Goal: Task Accomplishment & Management: Use online tool/utility

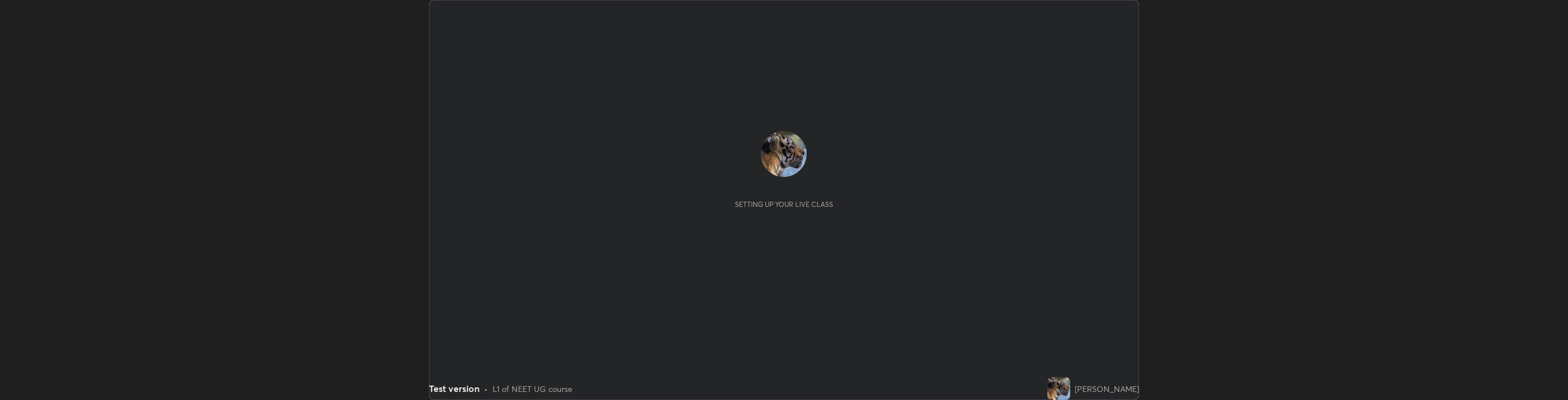
scroll to position [57056, 55839]
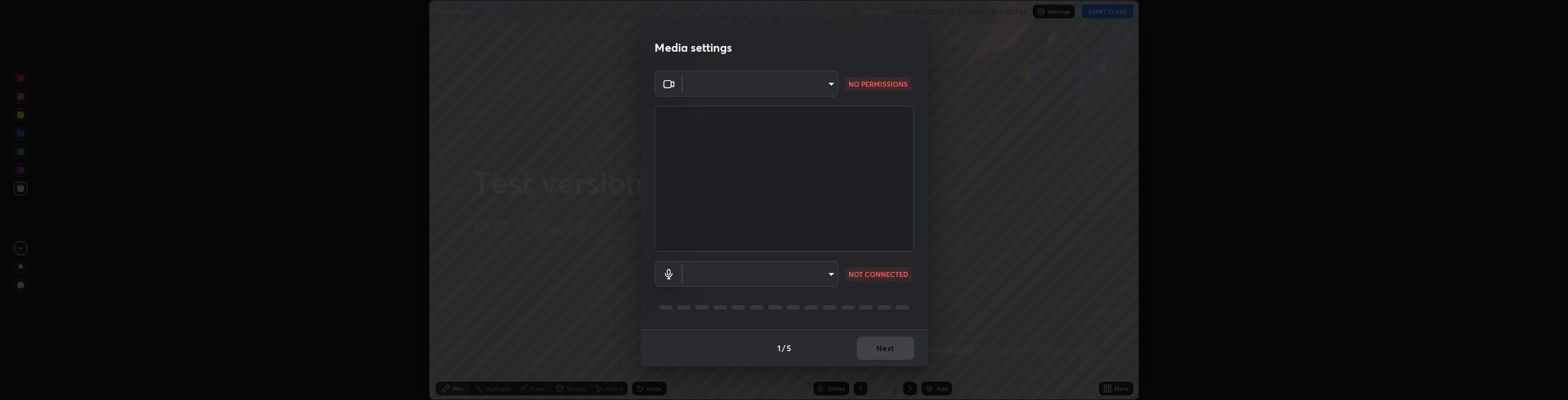
type input "communications"
click at [466, 295] on div "Media settings ​ NO PERMISSIONS Communications - Capture Input terminal (Digita…" at bounding box center [784, 200] width 1568 height 400
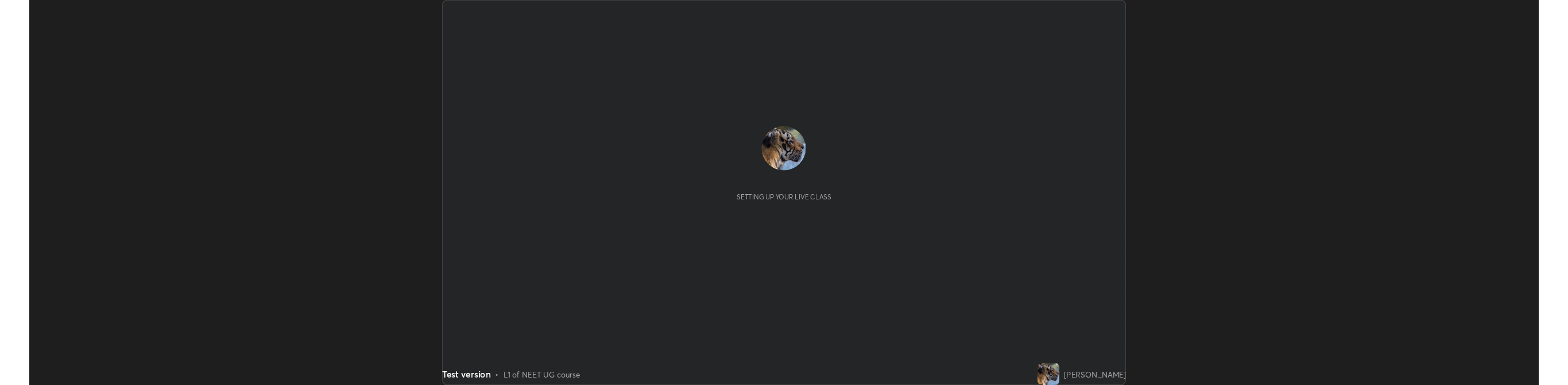
scroll to position [400, 1567]
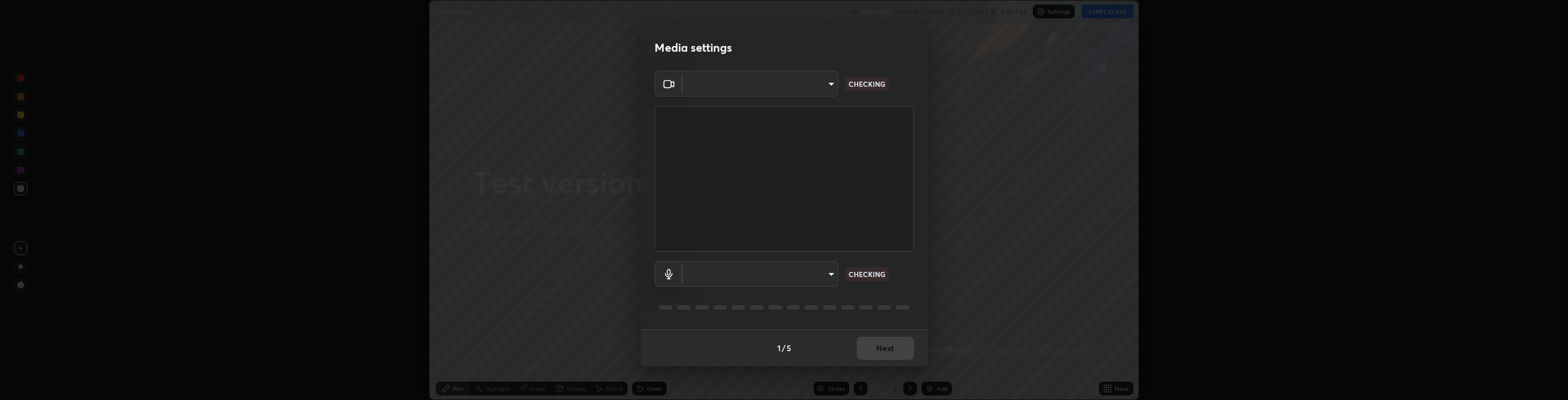
type input "communications"
click at [822, 86] on body "Erase all Test version Recording WAS SCHEDULED TO START AT 6:23 PM Settings STA…" at bounding box center [784, 200] width 1568 height 400
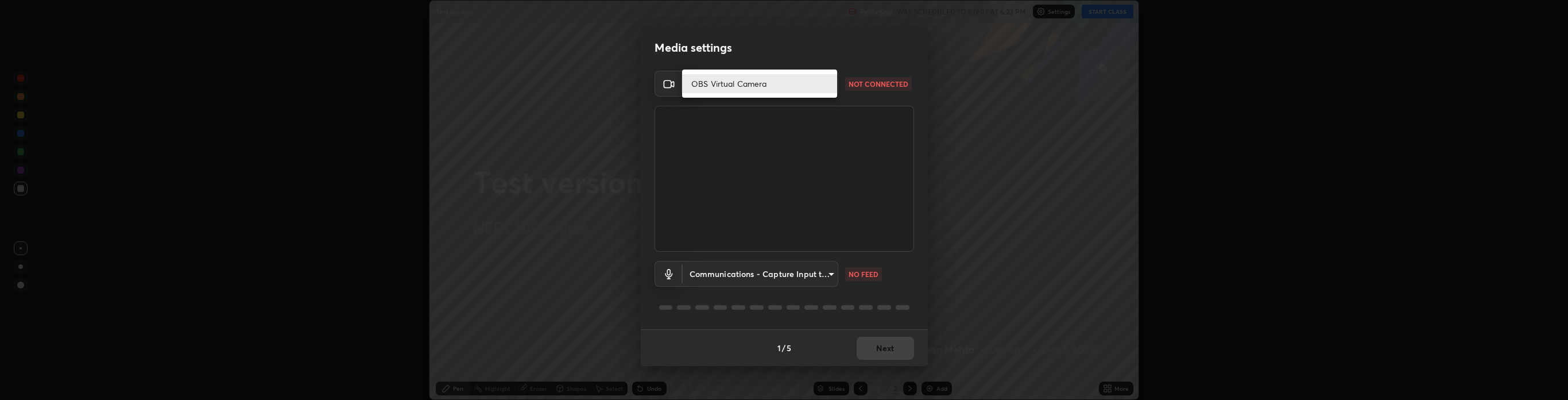
click at [1000, 145] on div at bounding box center [784, 200] width 1568 height 400
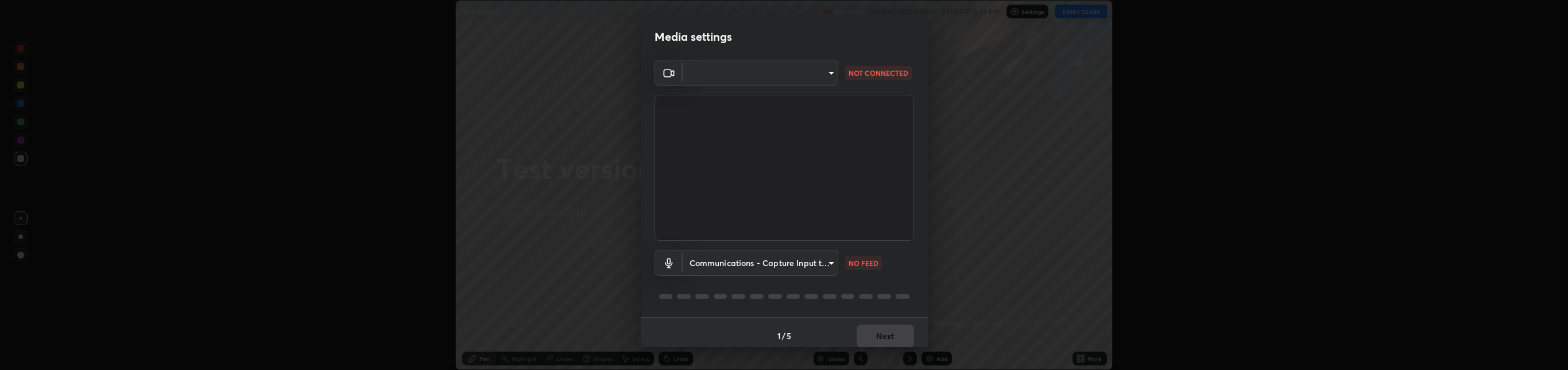
scroll to position [57093, 55839]
click at [811, 73] on body "Erase all Test version Recording WAS SCHEDULED TO START AT 6:23 PM Settings STA…" at bounding box center [784, 185] width 1568 height 370
click at [796, 68] on li "OBS Virtual Camera" at bounding box center [758, 73] width 155 height 19
type input "11fd59007b2d7b48edf188c3289463f7856691ee729ce6badf77881788214c1e"
click at [809, 264] on body "Erase all Test version Recording WAS SCHEDULED TO START AT 6:23 PM Settings STA…" at bounding box center [784, 185] width 1568 height 370
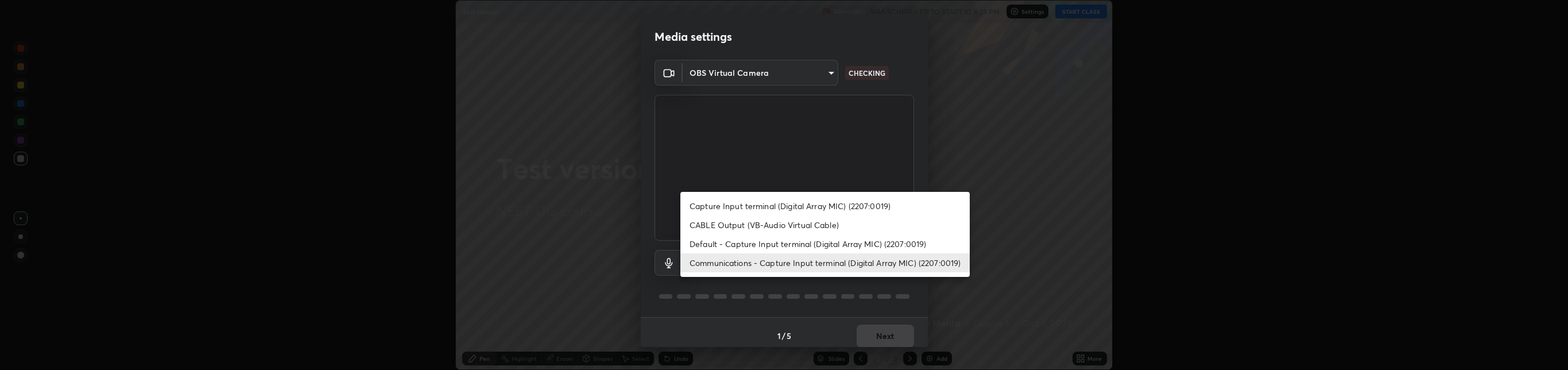
click at [799, 242] on li "Default - Capture Input terminal (Digital Array MIC) (2207:0019)" at bounding box center [825, 244] width 290 height 19
type input "default"
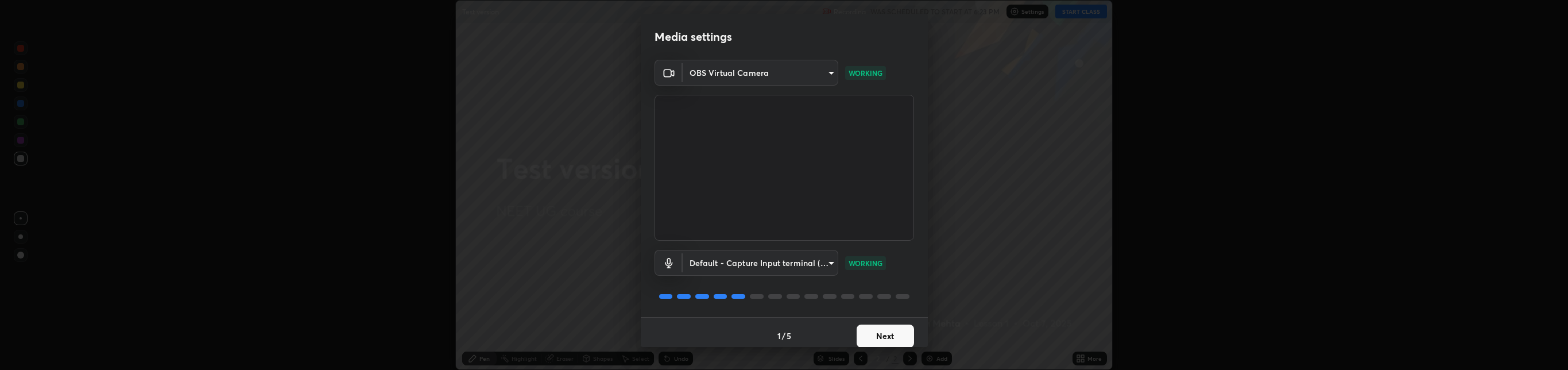
click at [874, 335] on button "Next" at bounding box center [885, 336] width 58 height 23
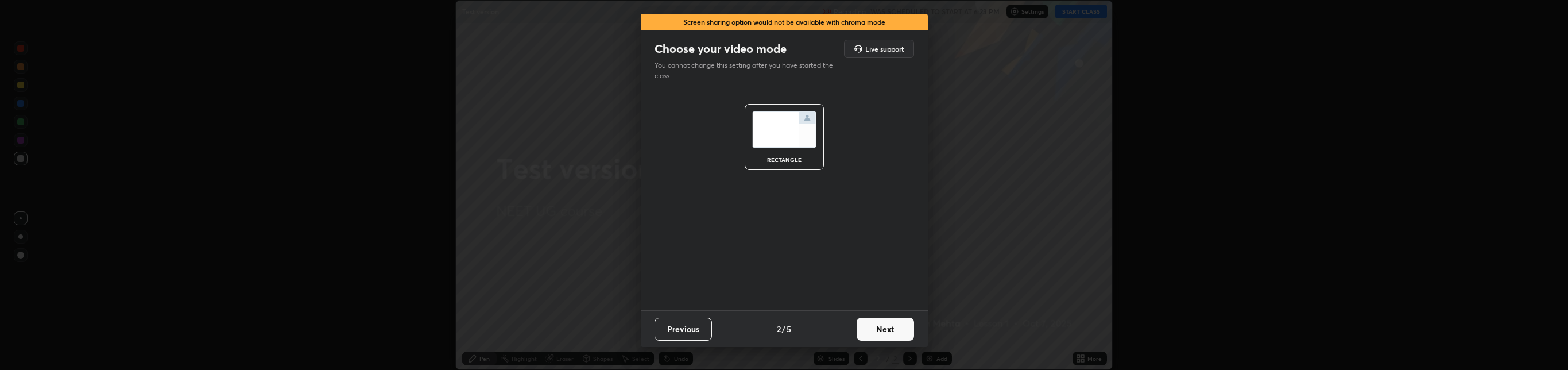
click at [878, 330] on button "Next" at bounding box center [885, 329] width 58 height 23
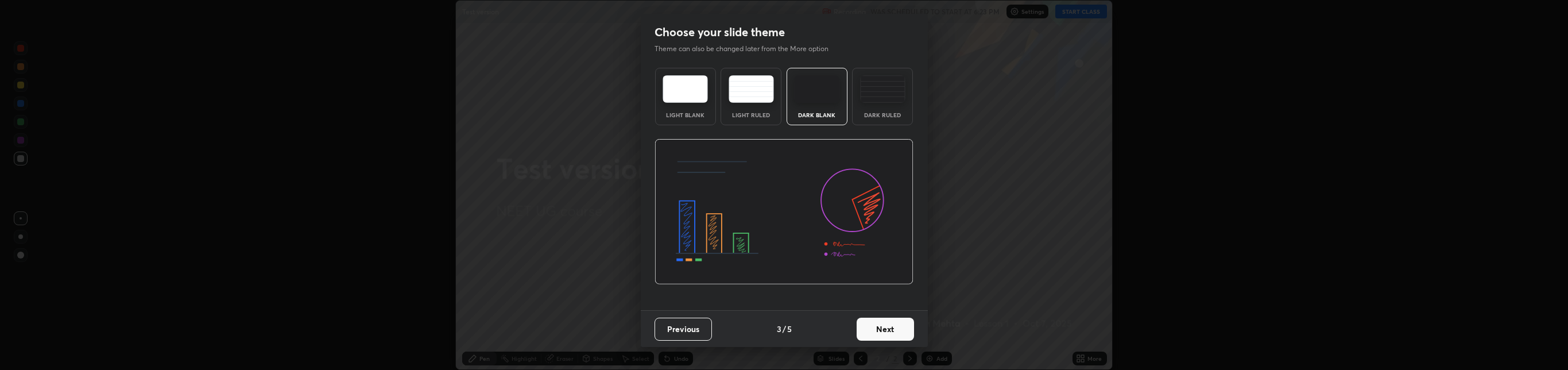
click at [878, 327] on button "Next" at bounding box center [885, 329] width 58 height 23
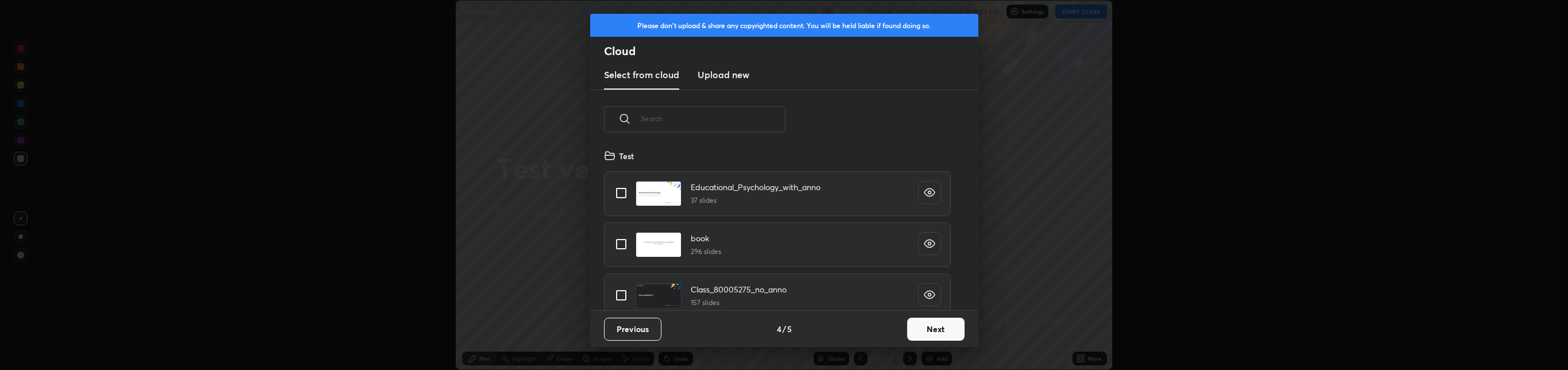
click at [914, 326] on button "Next" at bounding box center [936, 329] width 58 height 23
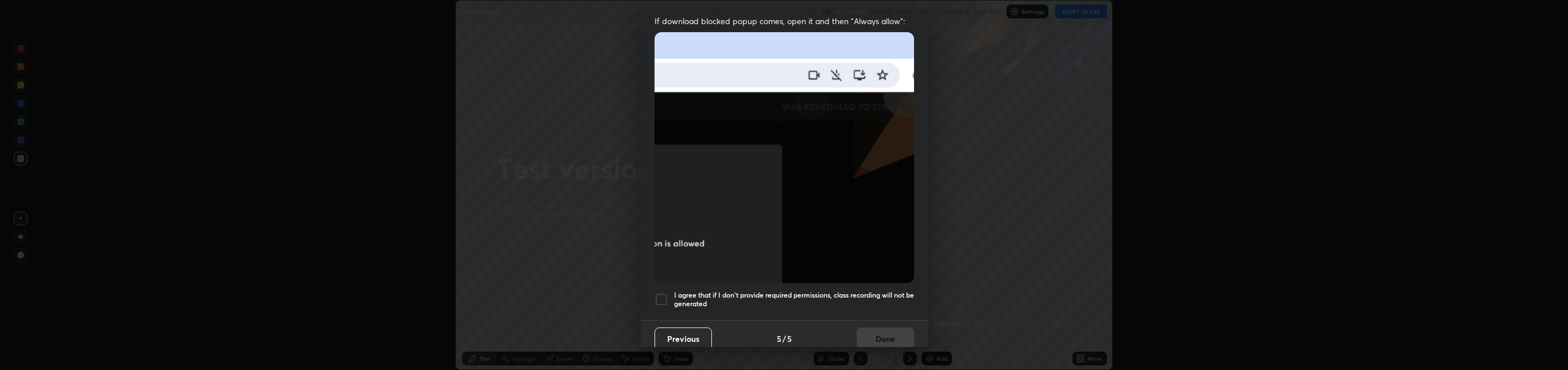
scroll to position [242, 0]
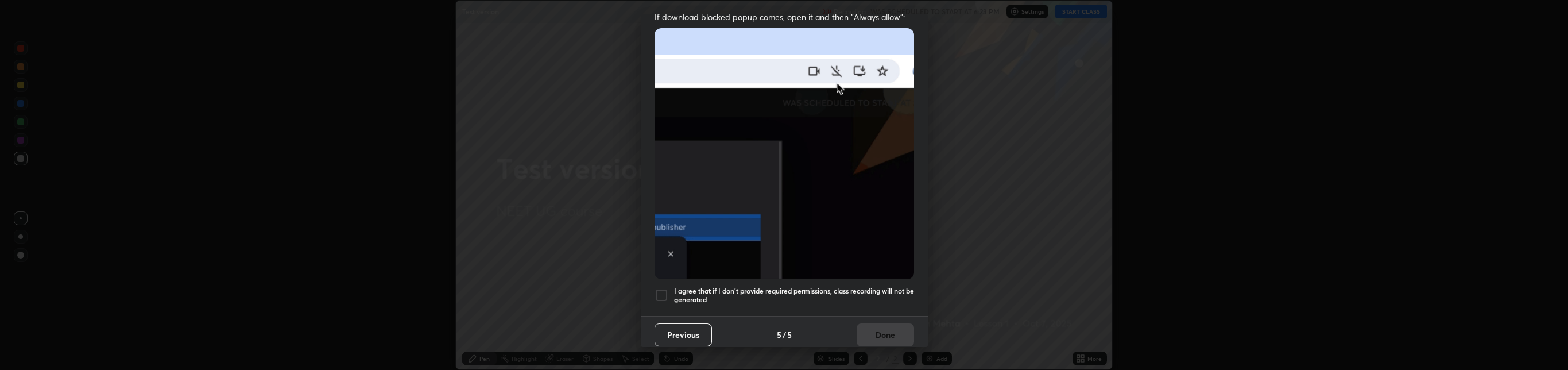
click at [664, 290] on div at bounding box center [661, 295] width 14 height 14
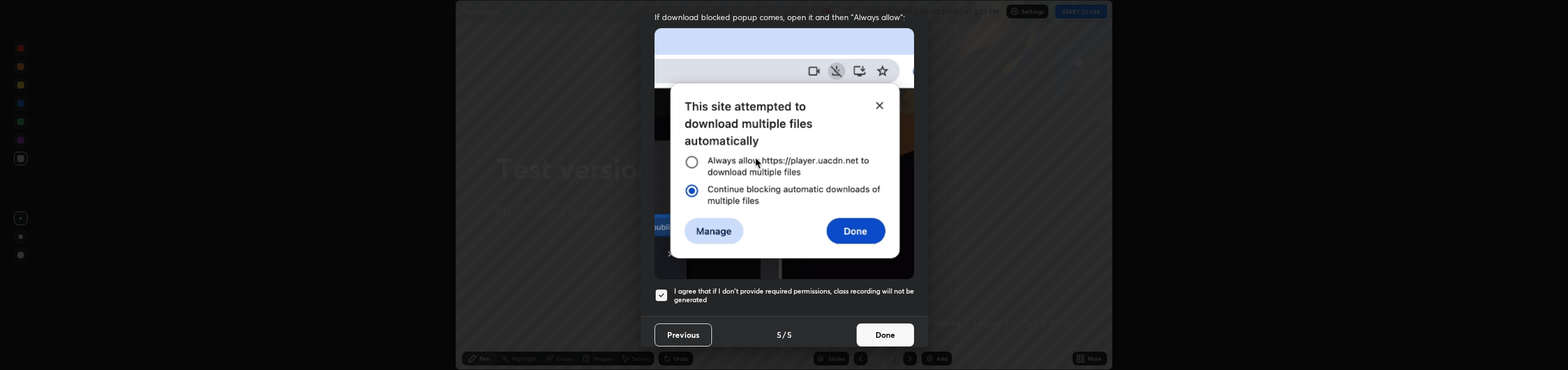
click at [876, 325] on button "Done" at bounding box center [885, 335] width 58 height 23
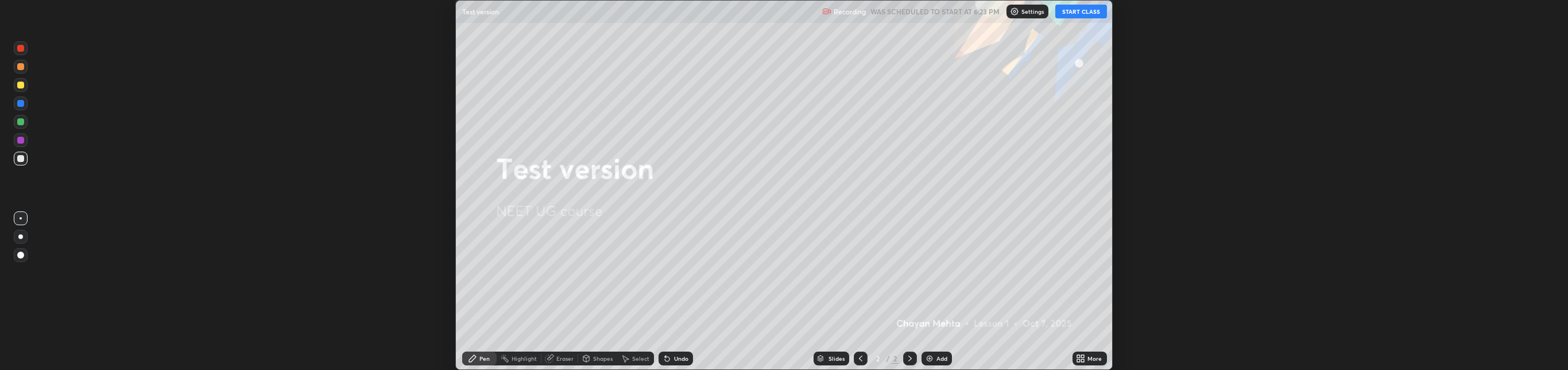
click at [1064, 11] on button "START CLASS" at bounding box center [1081, 11] width 52 height 14
click at [1084, 11] on button "End Class" at bounding box center [1083, 11] width 46 height 14
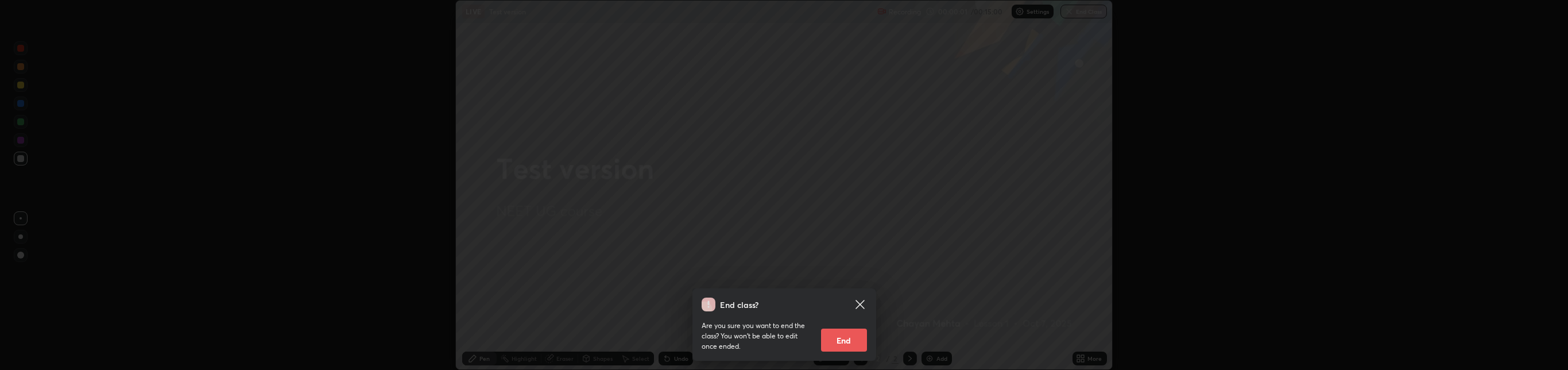
click at [840, 337] on button "End" at bounding box center [844, 340] width 46 height 23
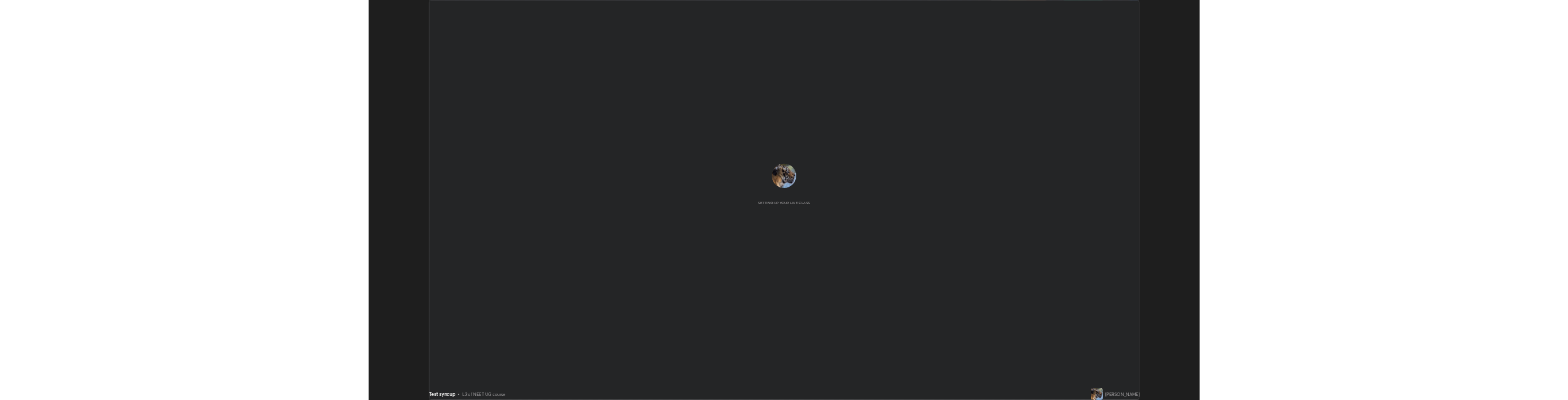
scroll to position [57056, 55839]
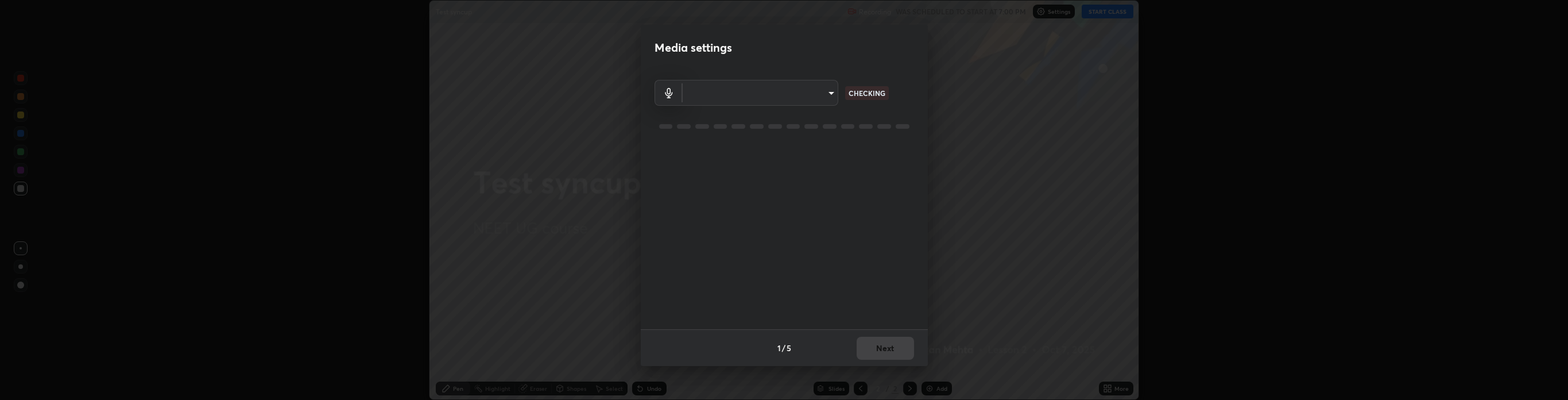
type input "default"
click at [886, 351] on button "Next" at bounding box center [885, 348] width 58 height 23
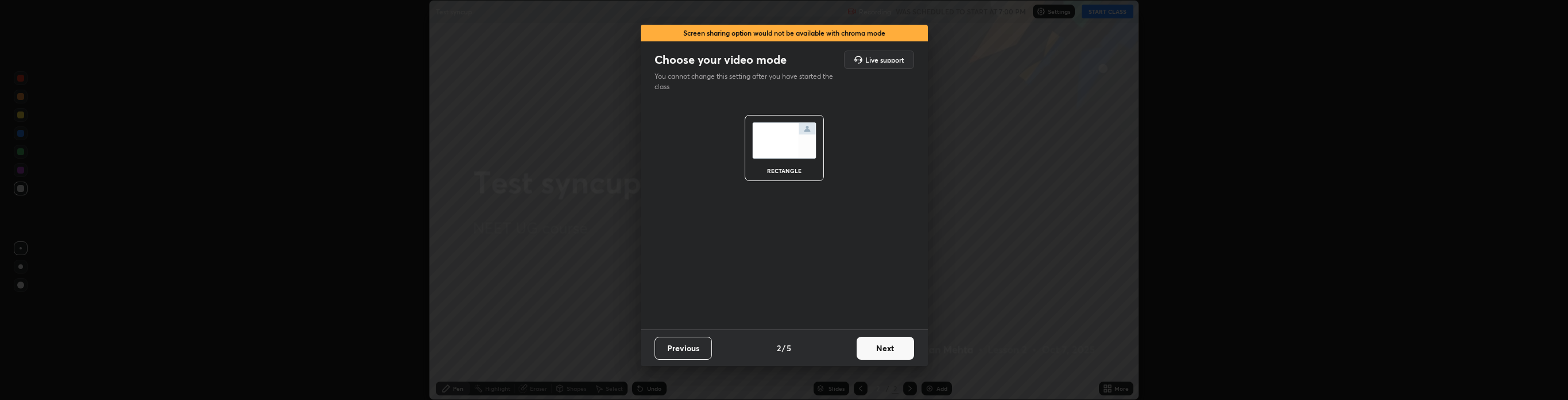
click at [876, 351] on button "Next" at bounding box center [885, 348] width 58 height 23
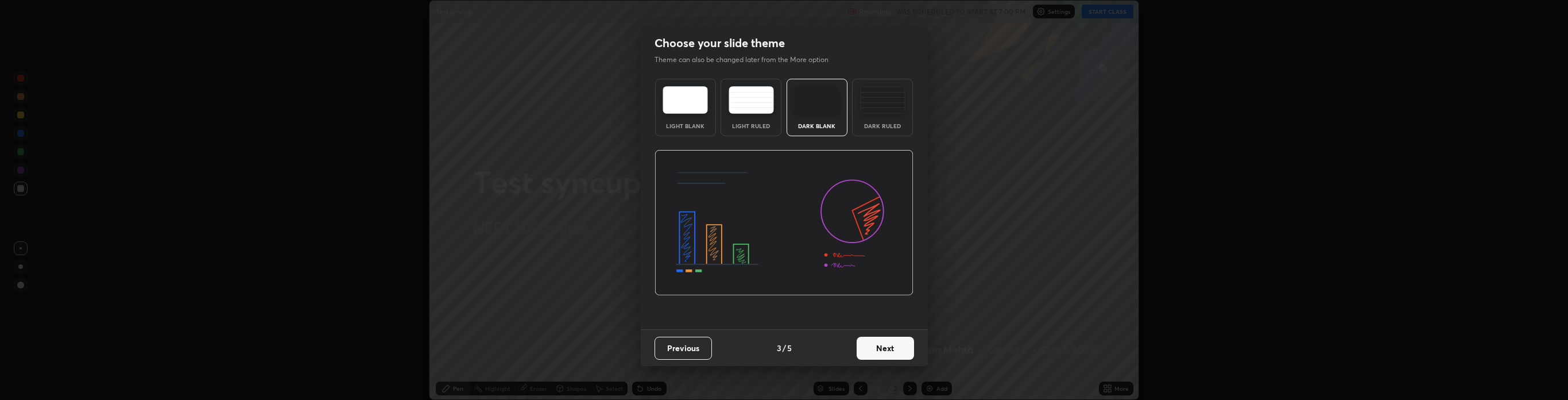
click at [884, 349] on button "Next" at bounding box center [885, 348] width 58 height 23
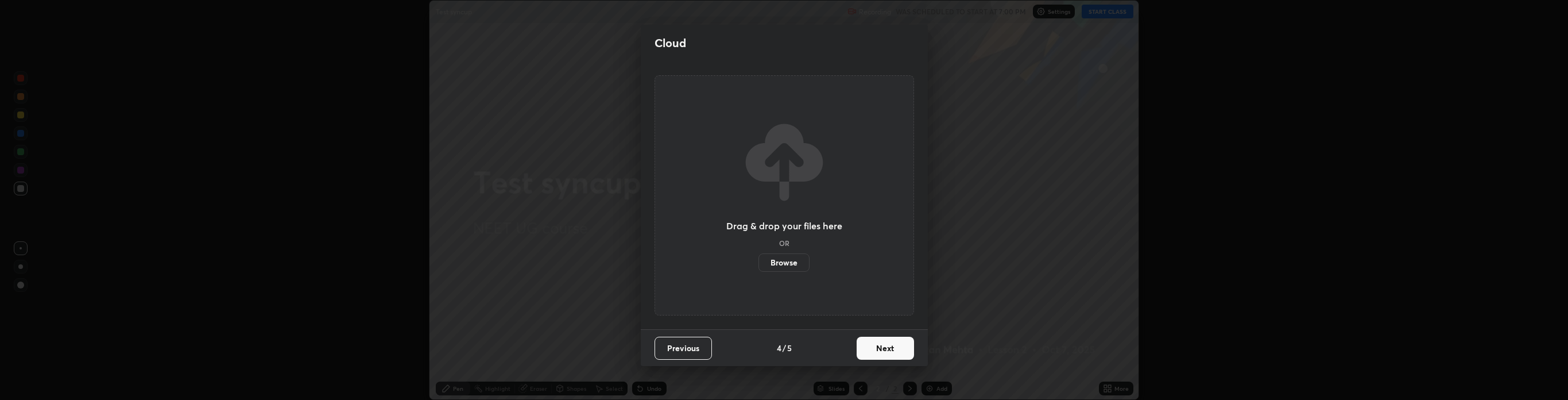
click at [794, 258] on label "Browse" at bounding box center [784, 262] width 51 height 18
click at [758, 258] on input "Browse" at bounding box center [758, 262] width 0 height 18
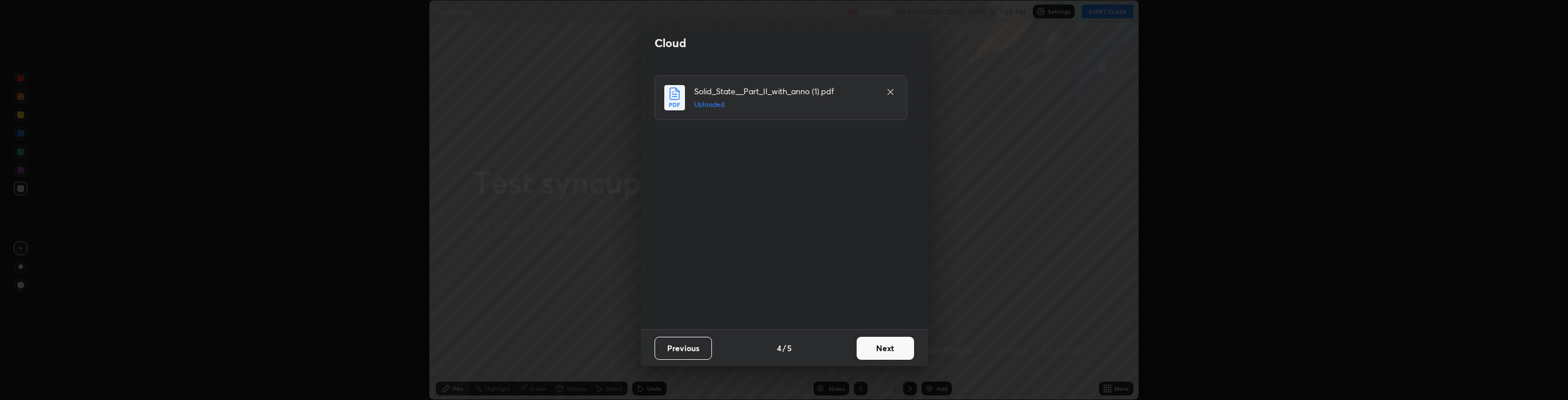
click at [894, 347] on button "Next" at bounding box center [885, 348] width 58 height 23
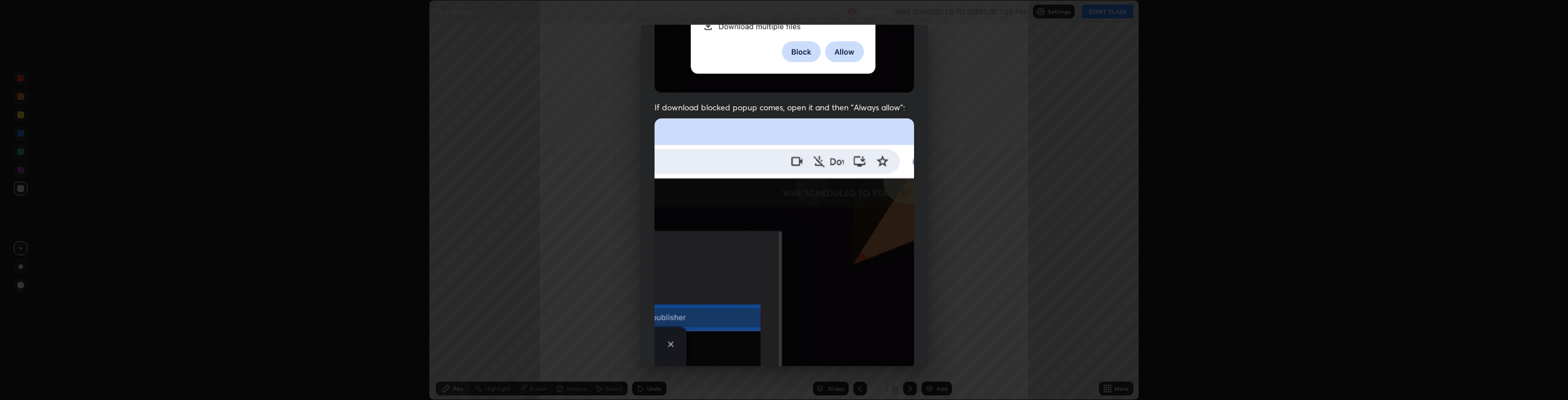
scroll to position [233, 0]
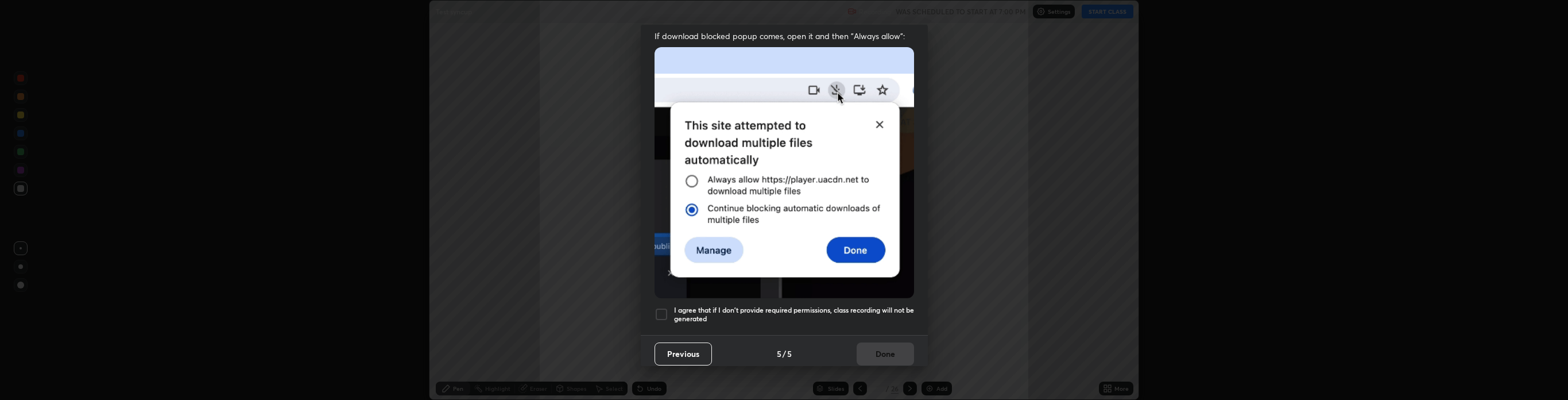
click at [659, 307] on div at bounding box center [661, 314] width 14 height 14
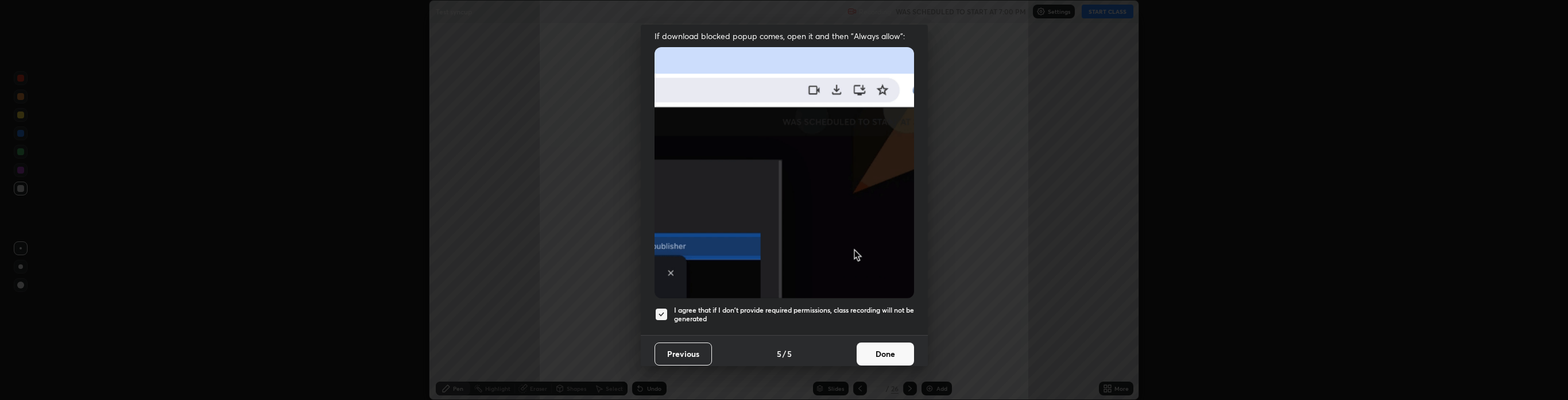
click at [876, 345] on button "Done" at bounding box center [885, 354] width 58 height 23
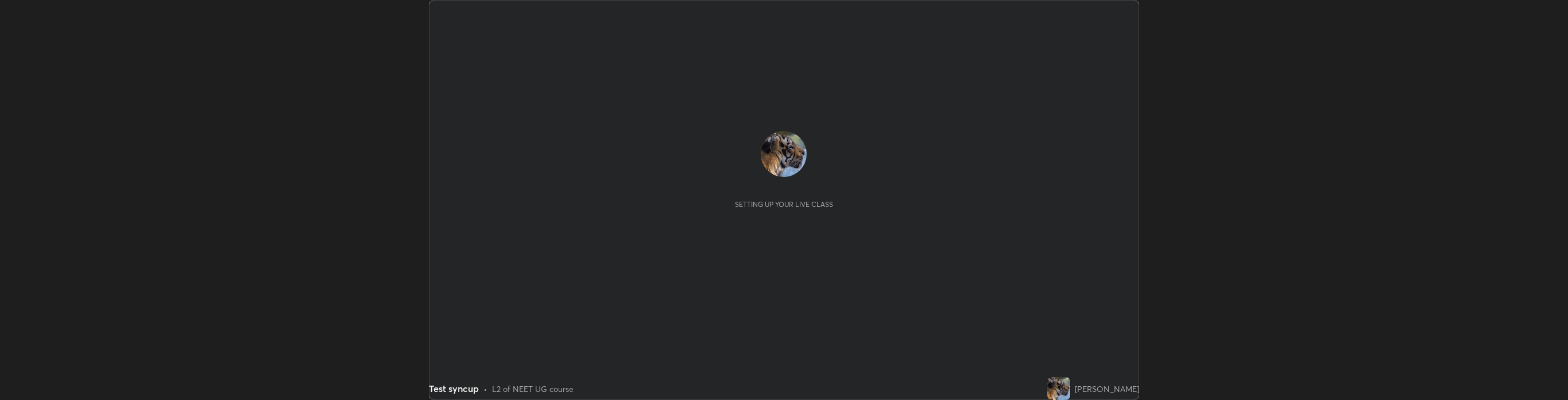
scroll to position [400, 1567]
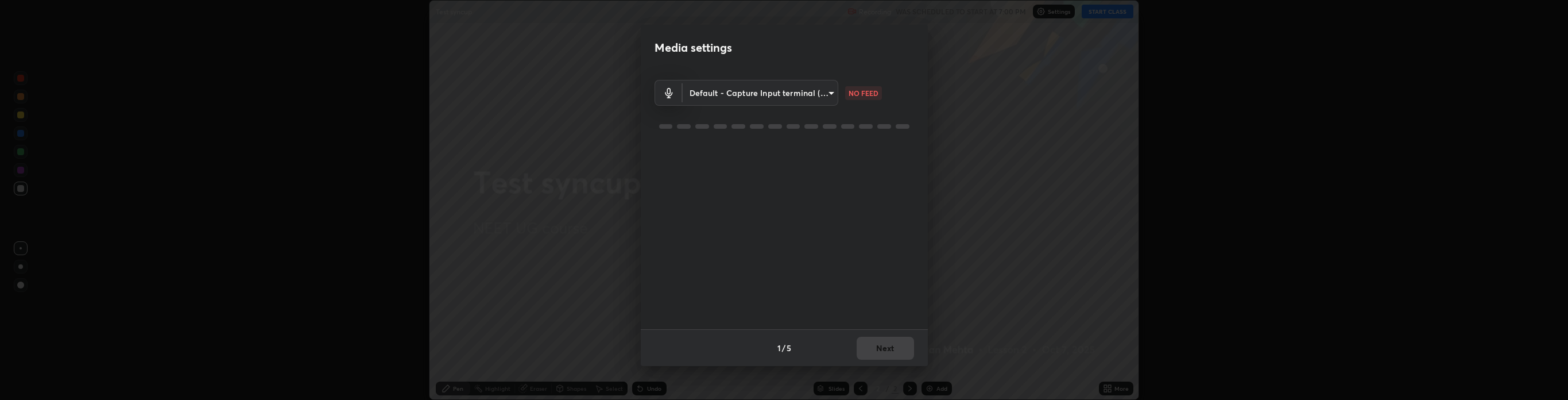
click at [738, 82] on body "Erase all Test syncup Recording WAS SCHEDULED TO START AT 7:00 PM Settings STAR…" at bounding box center [784, 200] width 1568 height 400
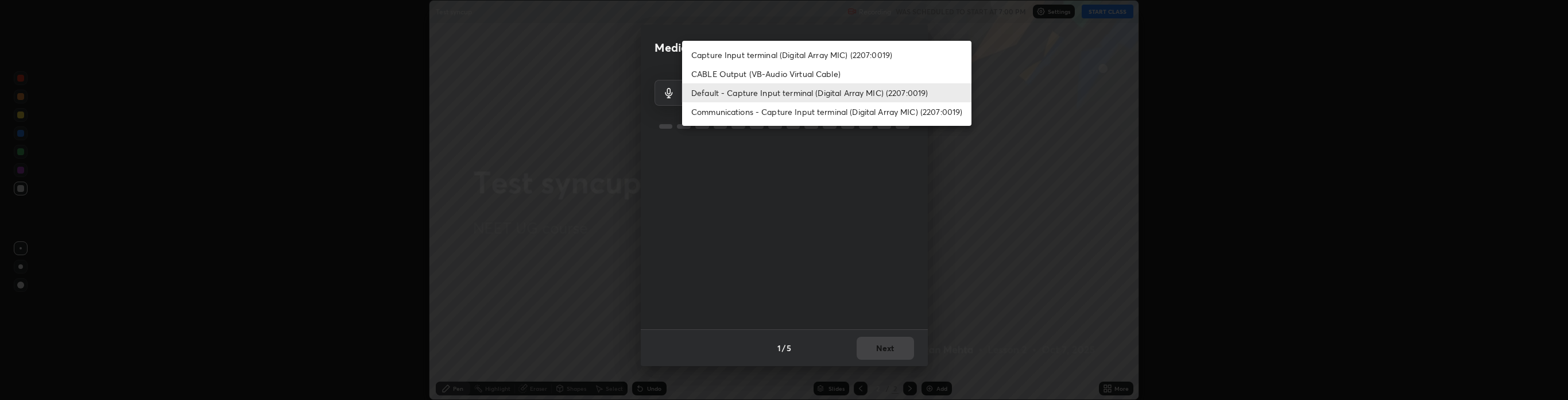
click at [744, 77] on li "CABLE Output (VB-Audio Virtual Cable)" at bounding box center [826, 74] width 290 height 19
type input "747744f96f4f4d634f582ae2af2e4c675ec533b692e74917cdbfcf390117a280"
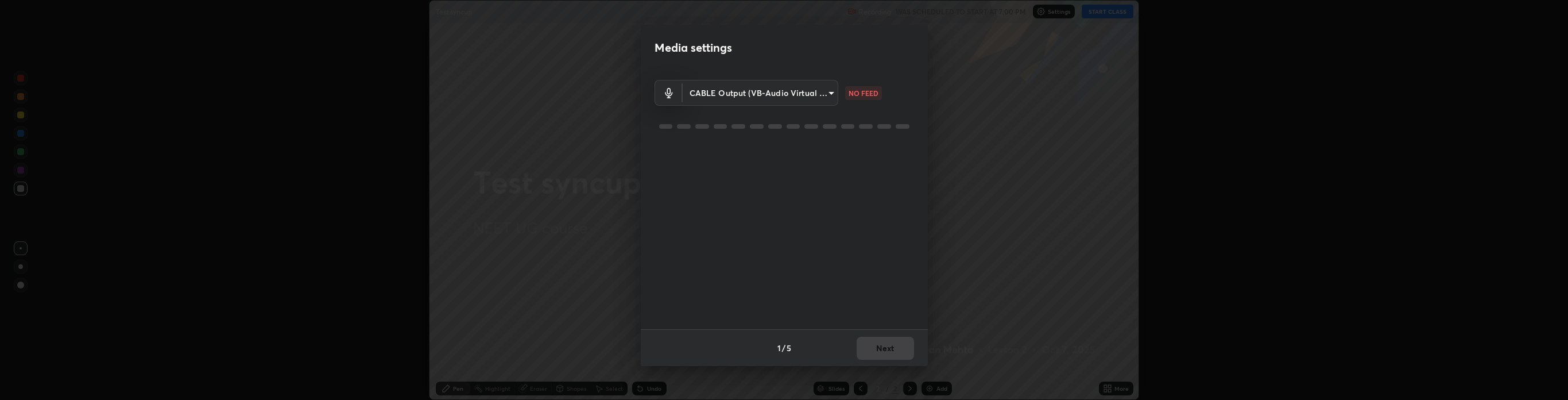
click at [800, 156] on div "CABLE Output (VB-Audio Virtual Cable) 747744f96f4f4d634f582ae2af2e4c675ec533b69…" at bounding box center [784, 200] width 260 height 259
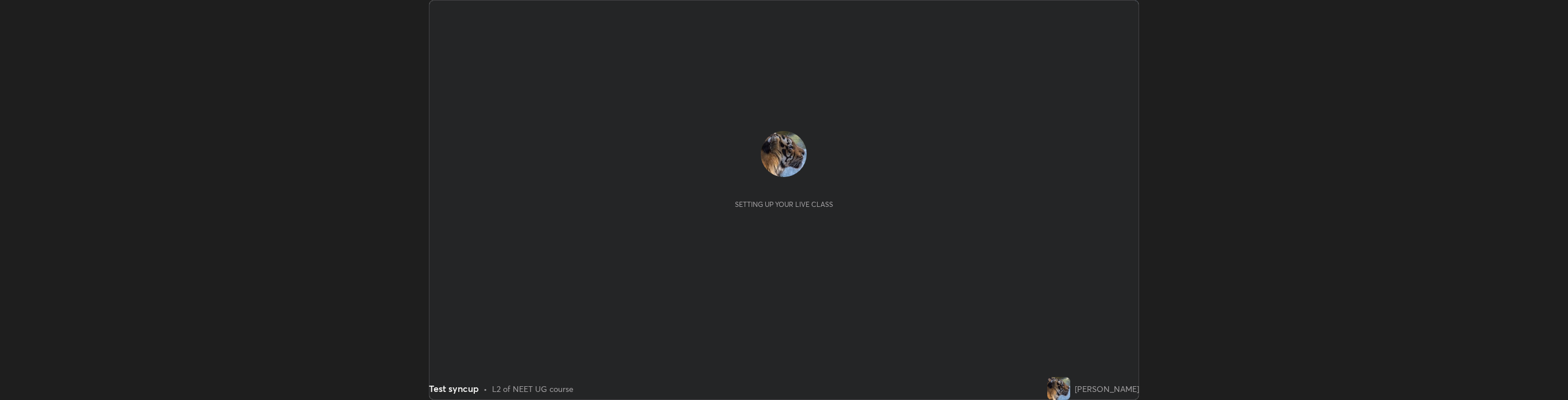
scroll to position [400, 1568]
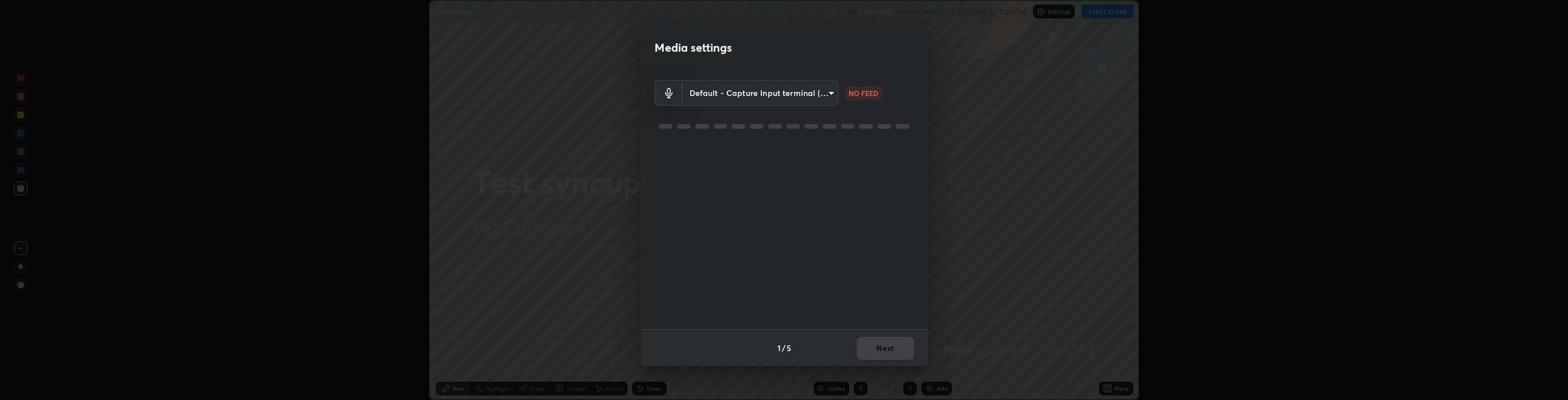
click at [779, 86] on body "Erase all Test syncup Recording WAS SCHEDULED TO START AT 7:00 PM Settings STAR…" at bounding box center [784, 200] width 1568 height 400
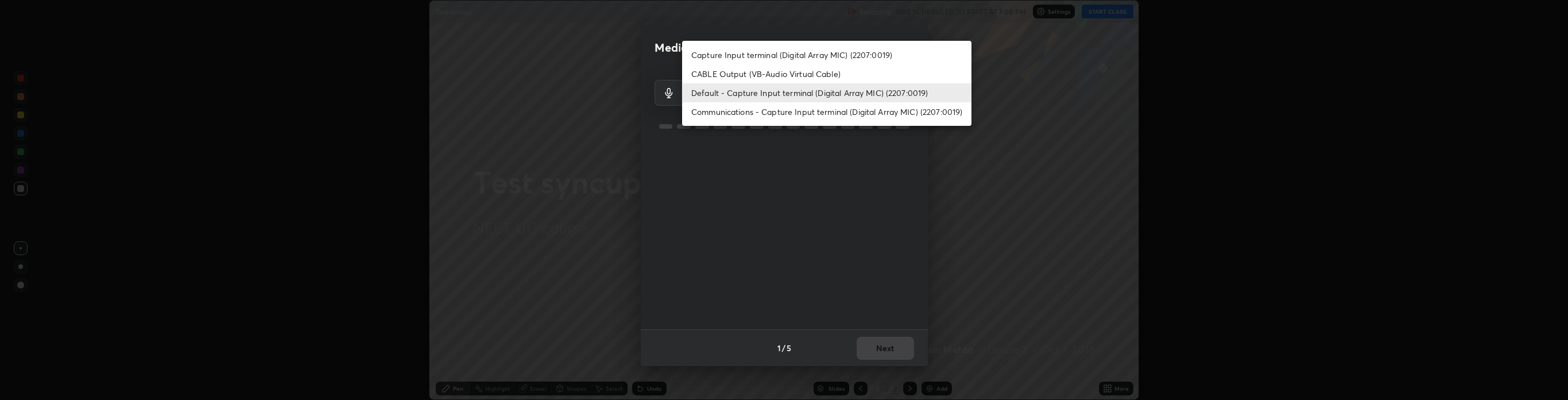
click at [760, 71] on li "CABLE Output (VB-Audio Virtual Cable)" at bounding box center [826, 74] width 290 height 19
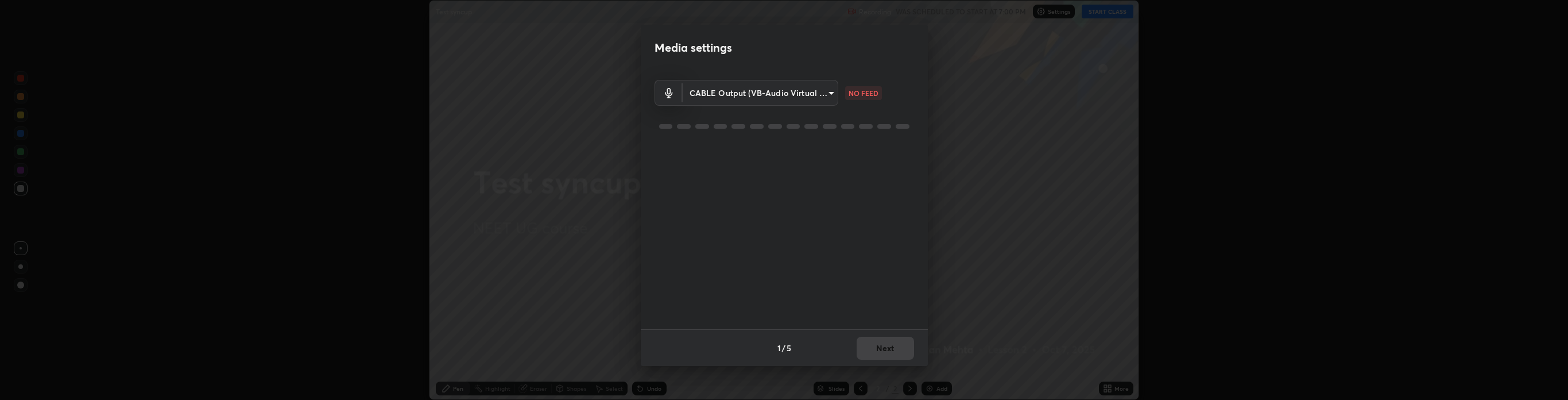
click at [726, 94] on body "Erase all Test syncup Recording WAS SCHEDULED TO START AT 7:00 PM Settings STAR…" at bounding box center [784, 200] width 1568 height 400
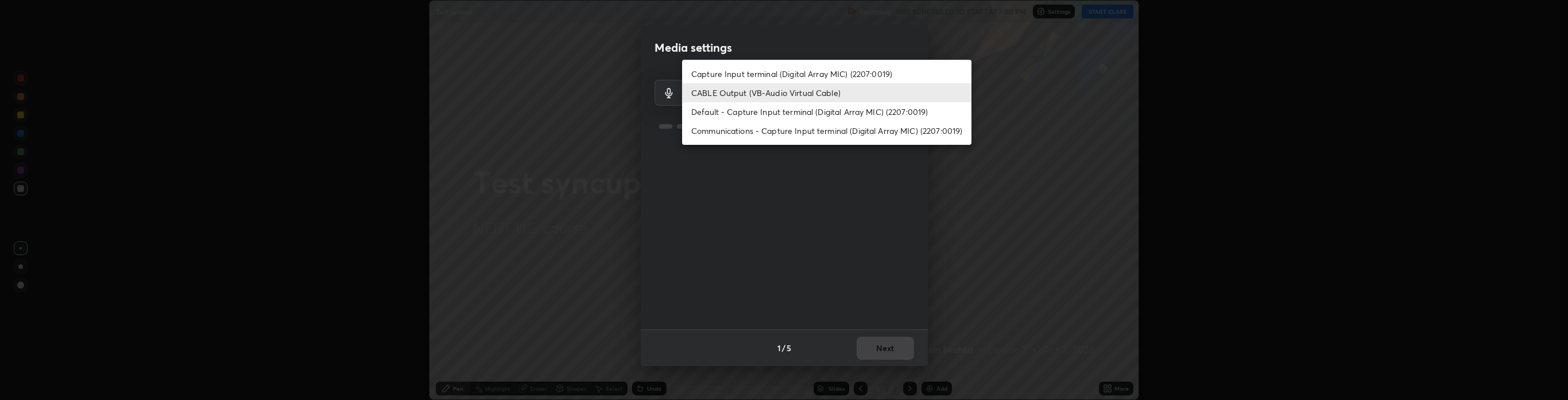
click at [747, 113] on li "Default - Capture Input terminal (Digital Array MIC) (2207:0019)" at bounding box center [826, 111] width 290 height 19
type input "default"
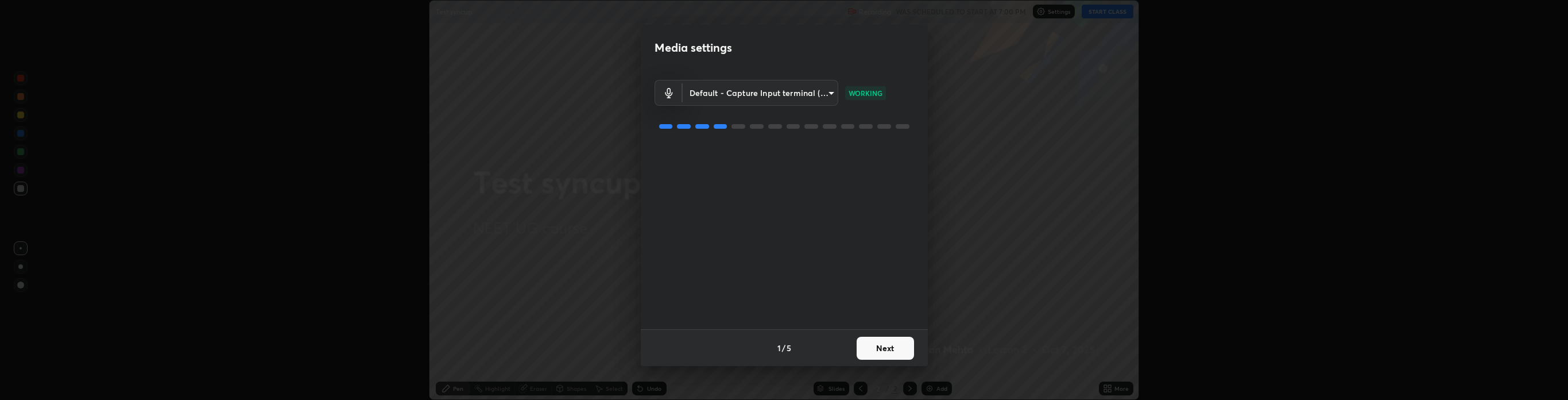
click at [893, 342] on button "Next" at bounding box center [885, 348] width 58 height 23
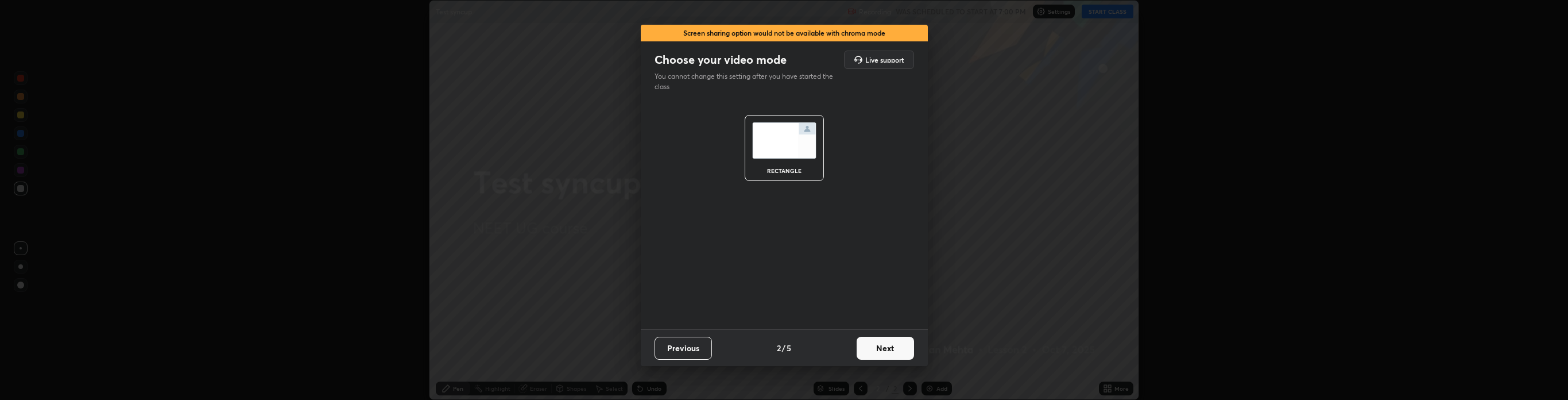
click at [784, 145] on img at bounding box center [784, 141] width 64 height 36
click at [884, 342] on button "Next" at bounding box center [885, 348] width 58 height 23
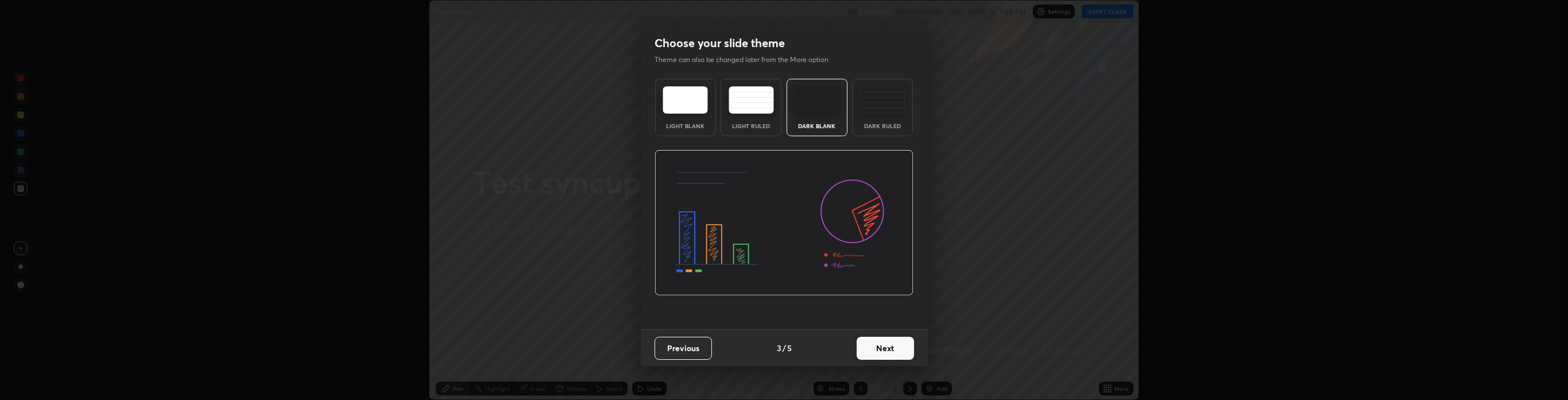
click at [883, 344] on button "Next" at bounding box center [885, 348] width 58 height 23
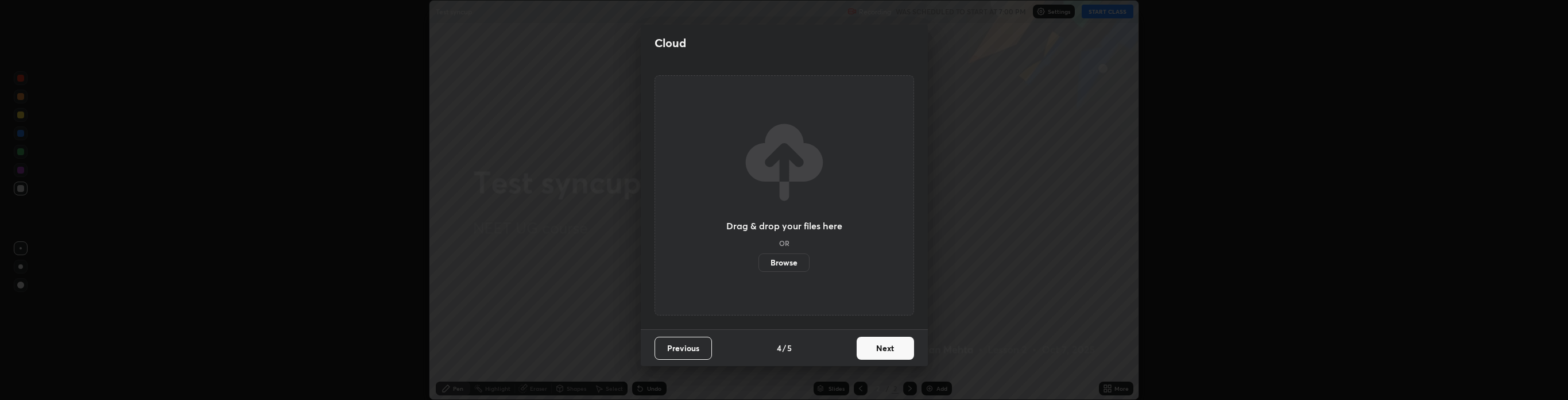
click at [781, 264] on label "Browse" at bounding box center [784, 262] width 51 height 18
click at [758, 264] on input "Browse" at bounding box center [758, 262] width 0 height 18
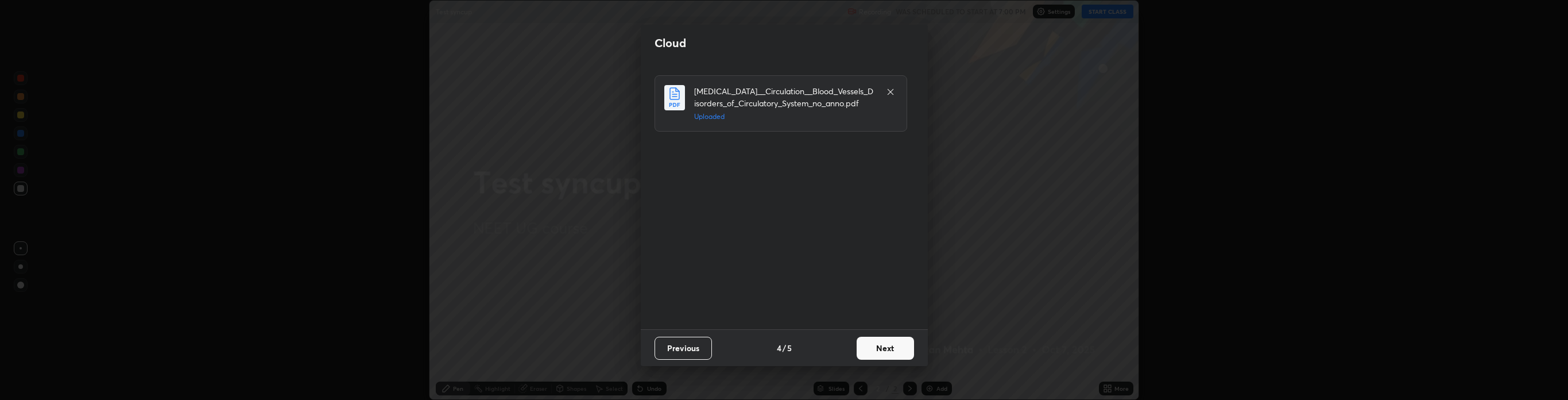
click at [884, 339] on button "Next" at bounding box center [885, 348] width 58 height 23
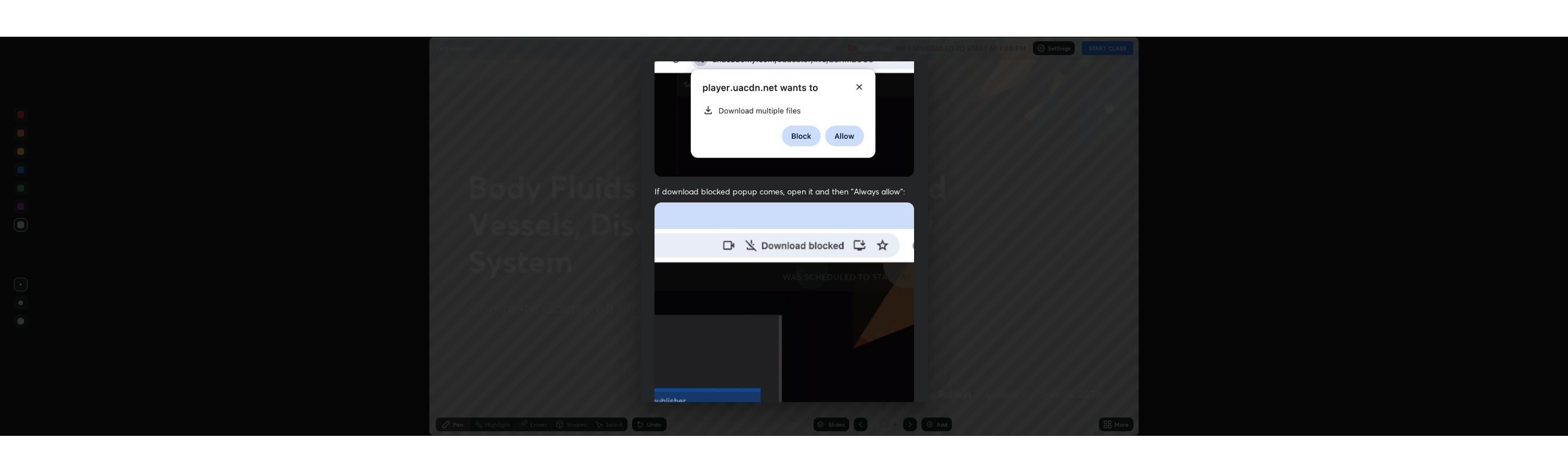
scroll to position [233, 0]
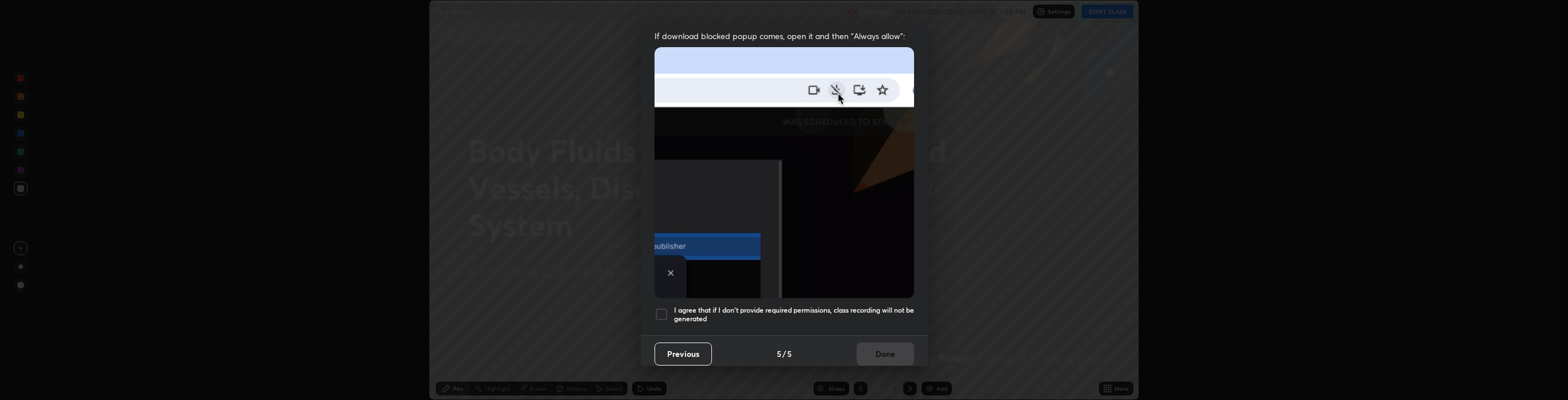
click at [662, 308] on div at bounding box center [661, 314] width 14 height 14
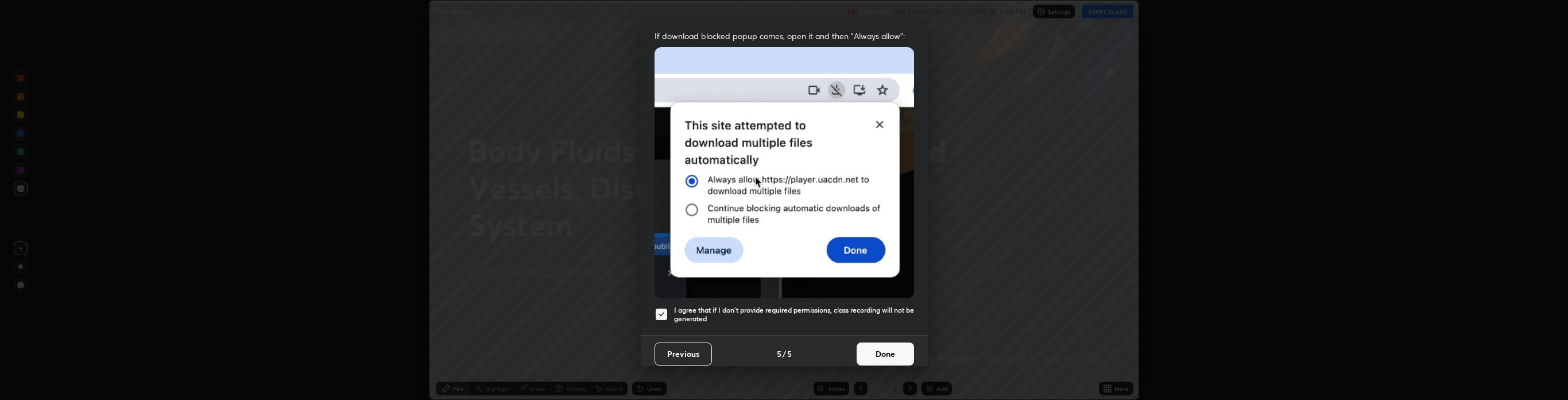
click at [888, 342] on button "Done" at bounding box center [885, 354] width 58 height 23
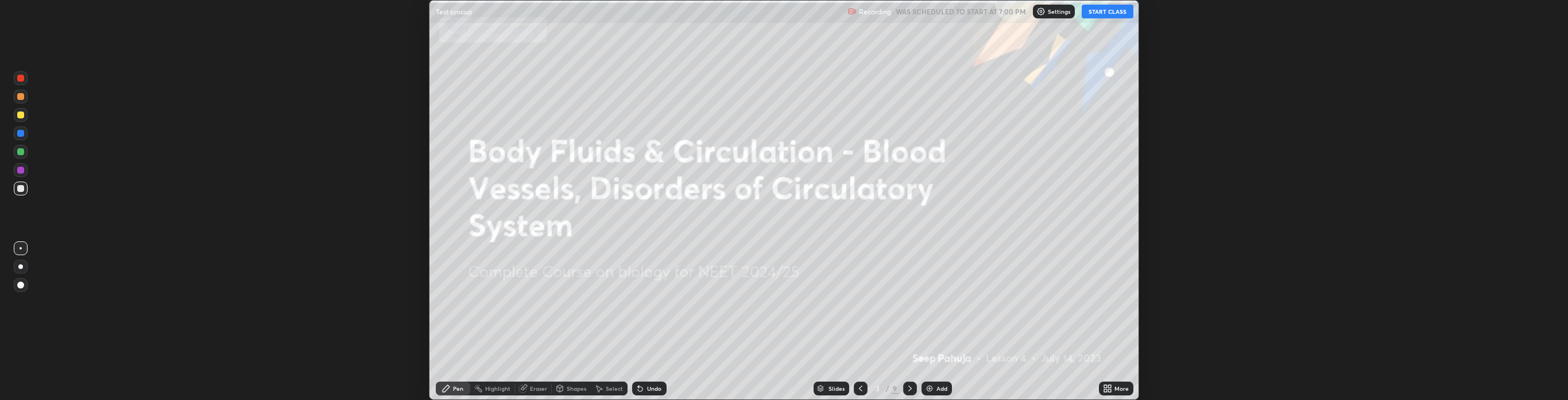
click at [940, 388] on div "Add" at bounding box center [941, 388] width 11 height 6
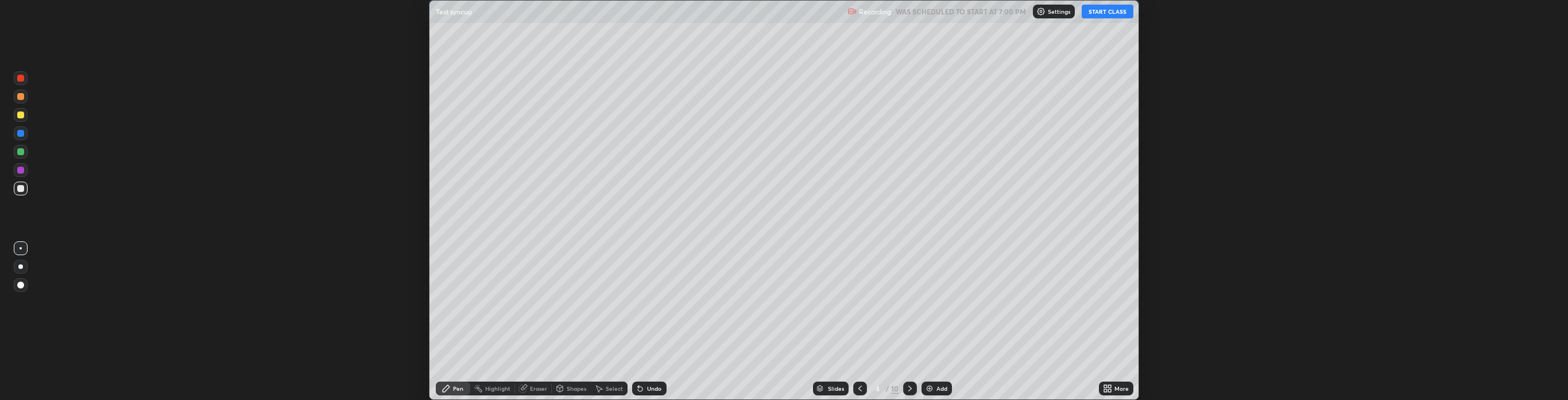
click at [939, 387] on div "Add" at bounding box center [941, 388] width 11 height 6
click at [937, 388] on div "Add" at bounding box center [941, 388] width 11 height 6
click at [938, 389] on div "Add" at bounding box center [941, 388] width 11 height 6
click at [1095, 13] on button "START CLASS" at bounding box center [1107, 11] width 52 height 14
click at [1118, 11] on button "End Class" at bounding box center [1110, 11] width 46 height 14
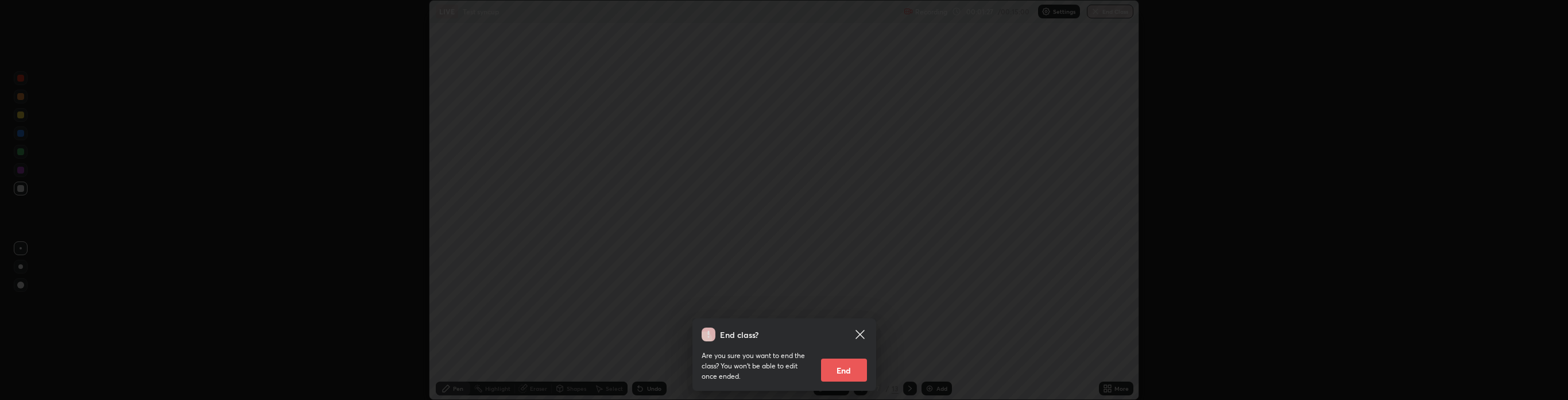
click at [953, 316] on div "End class? Are you sure you want to end the class? You won’t be able to edit on…" at bounding box center [784, 200] width 1568 height 400
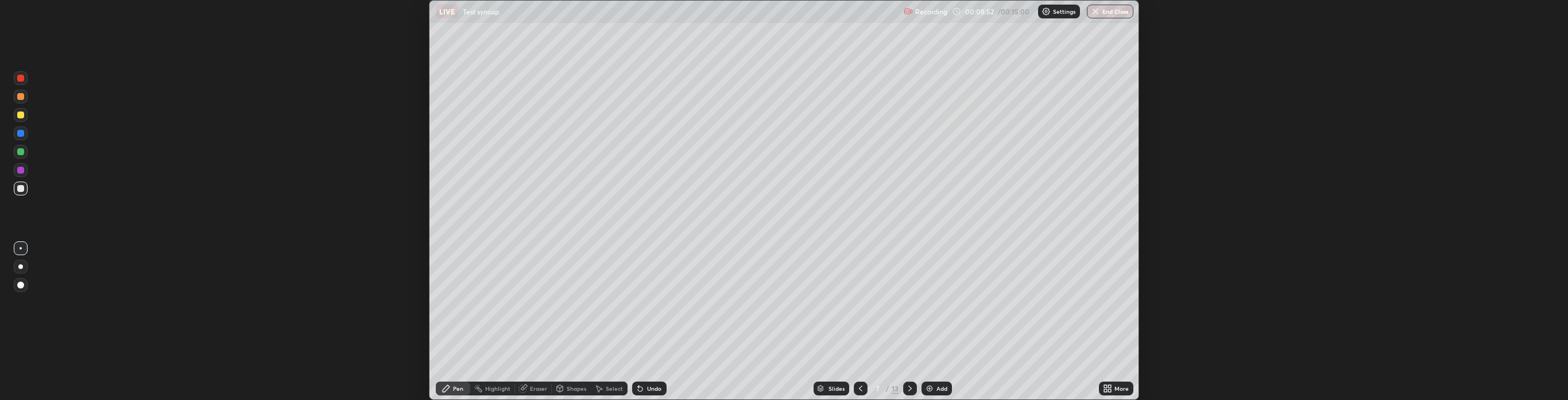
click at [936, 381] on div "Add" at bounding box center [936, 388] width 31 height 14
click at [1109, 386] on icon at bounding box center [1109, 386] width 3 height 3
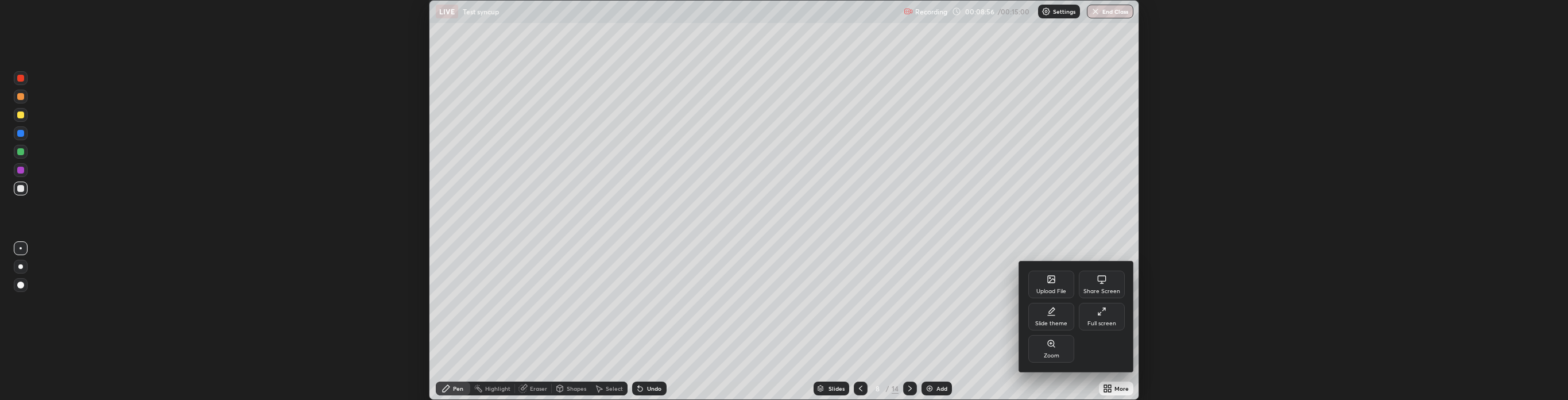
click at [1102, 278] on icon at bounding box center [1101, 279] width 9 height 9
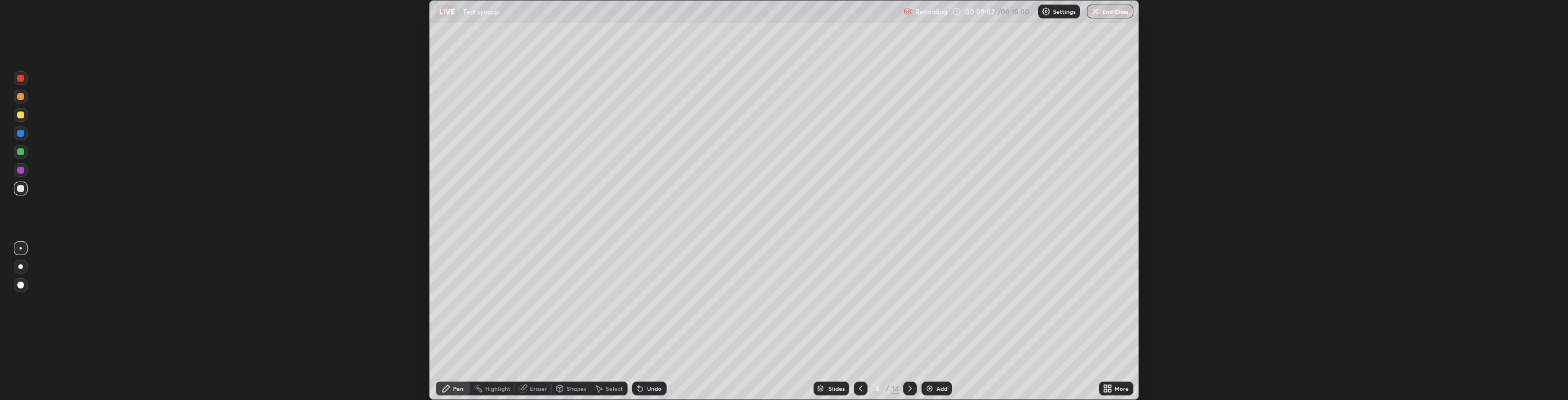
click at [1118, 384] on div "More" at bounding box center [1116, 388] width 34 height 14
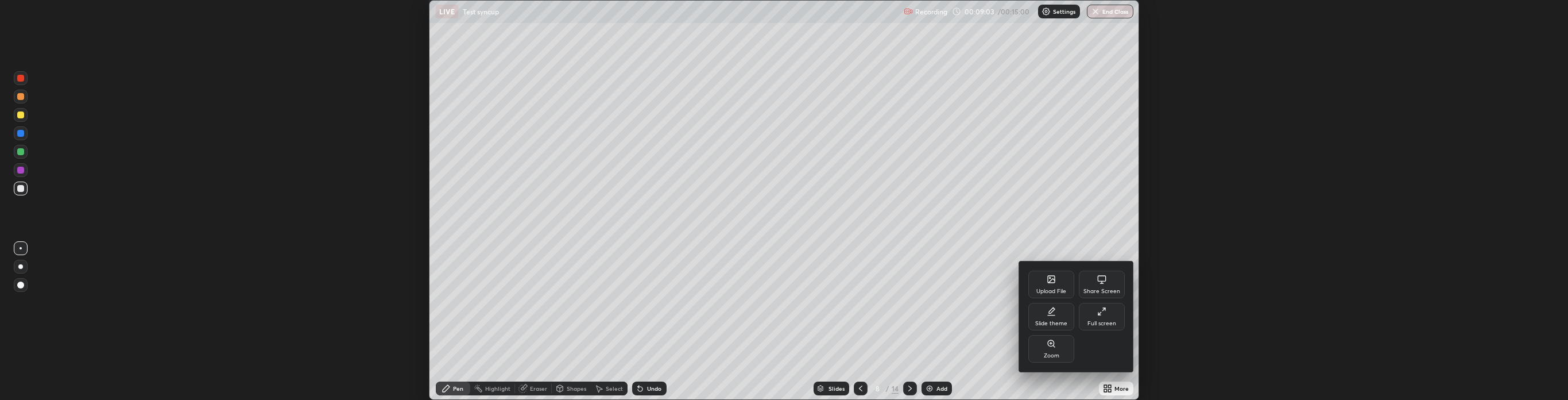
click at [1101, 282] on icon at bounding box center [1101, 282] width 1 height 3
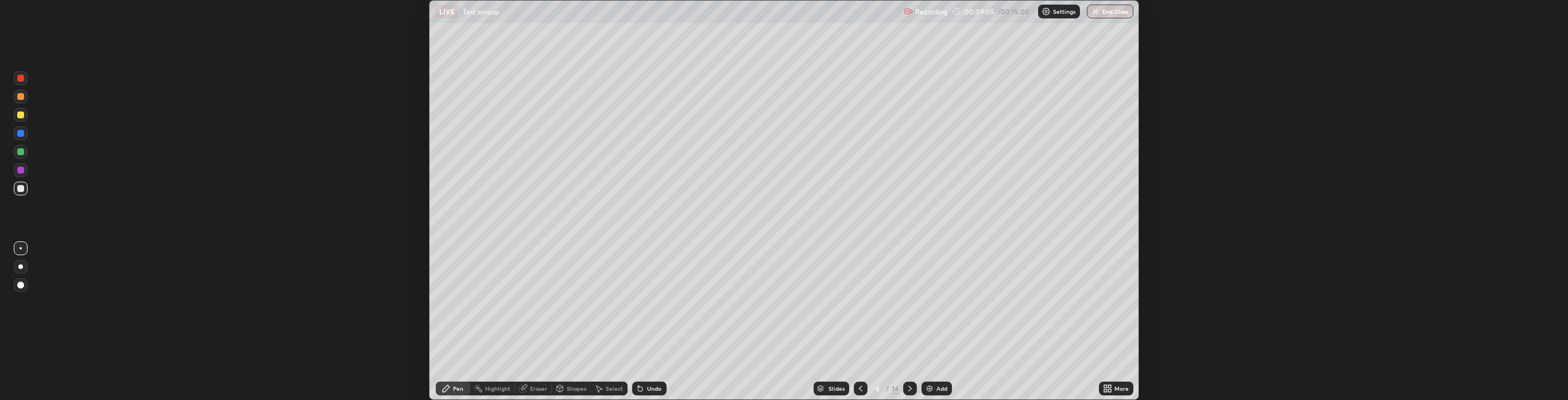
click at [1107, 389] on icon at bounding box center [1105, 390] width 3 height 3
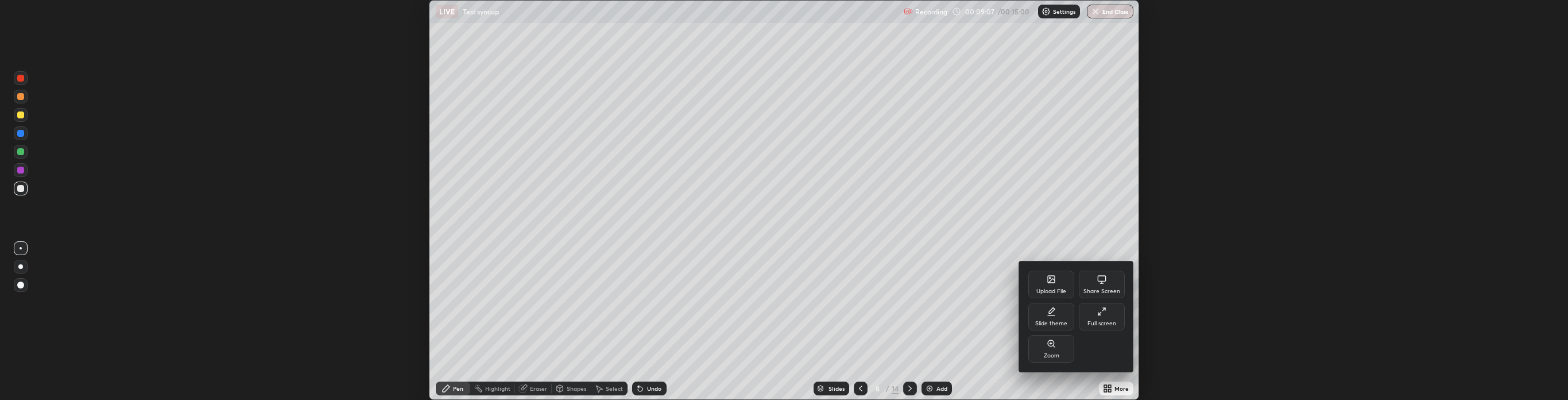
click at [1101, 314] on icon at bounding box center [1101, 311] width 9 height 9
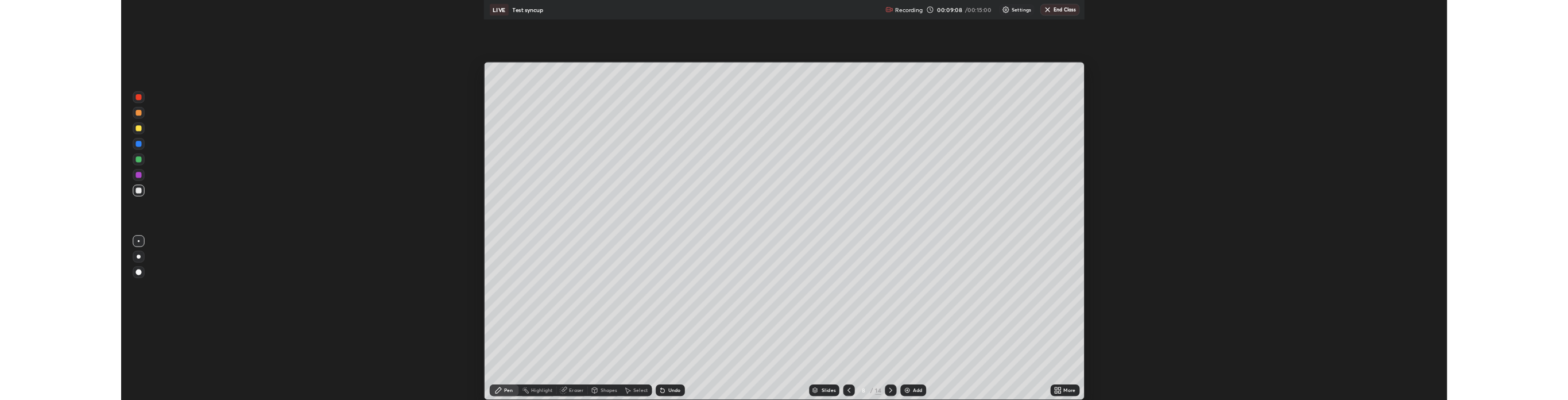
scroll to position [473, 1568]
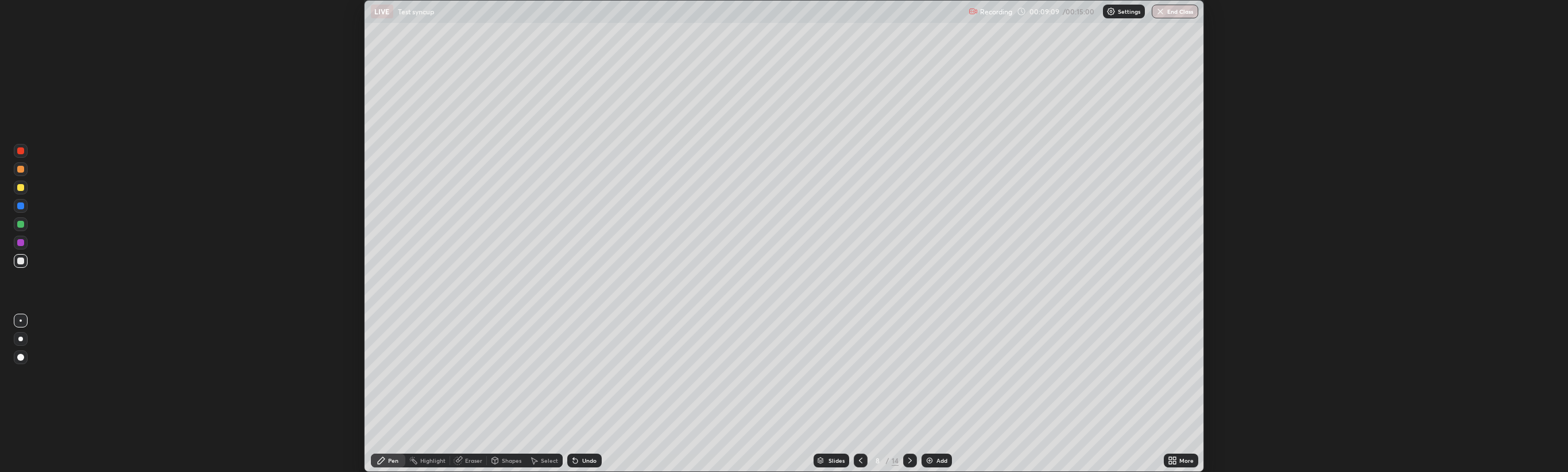
click at [1185, 399] on div "More" at bounding box center [1186, 460] width 14 height 6
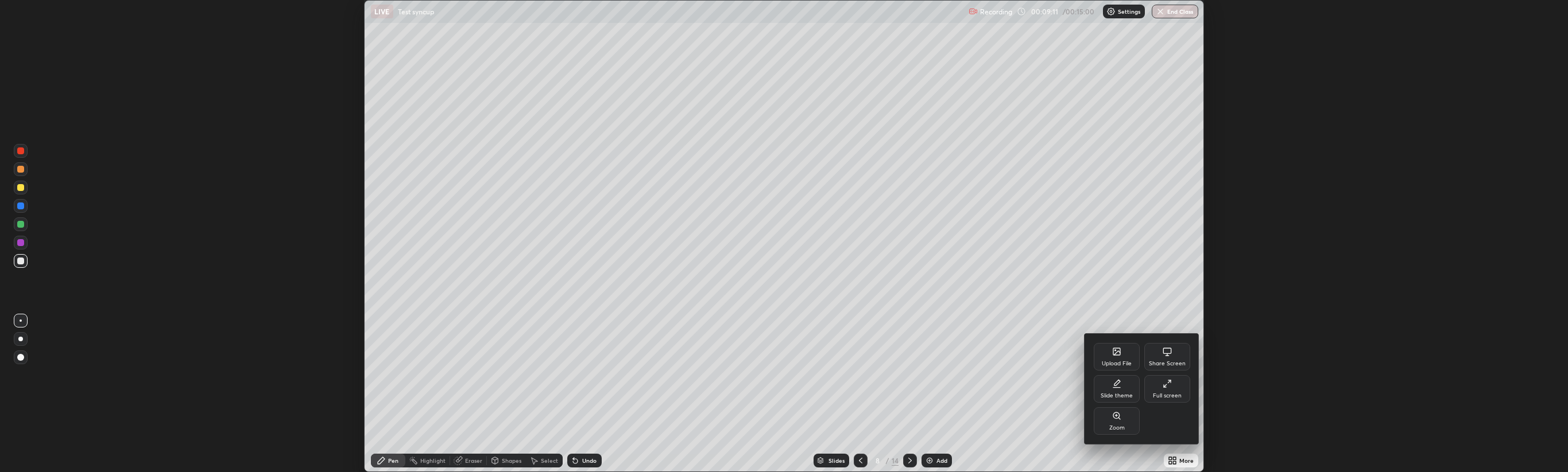
click at [1121, 356] on icon at bounding box center [1116, 351] width 9 height 9
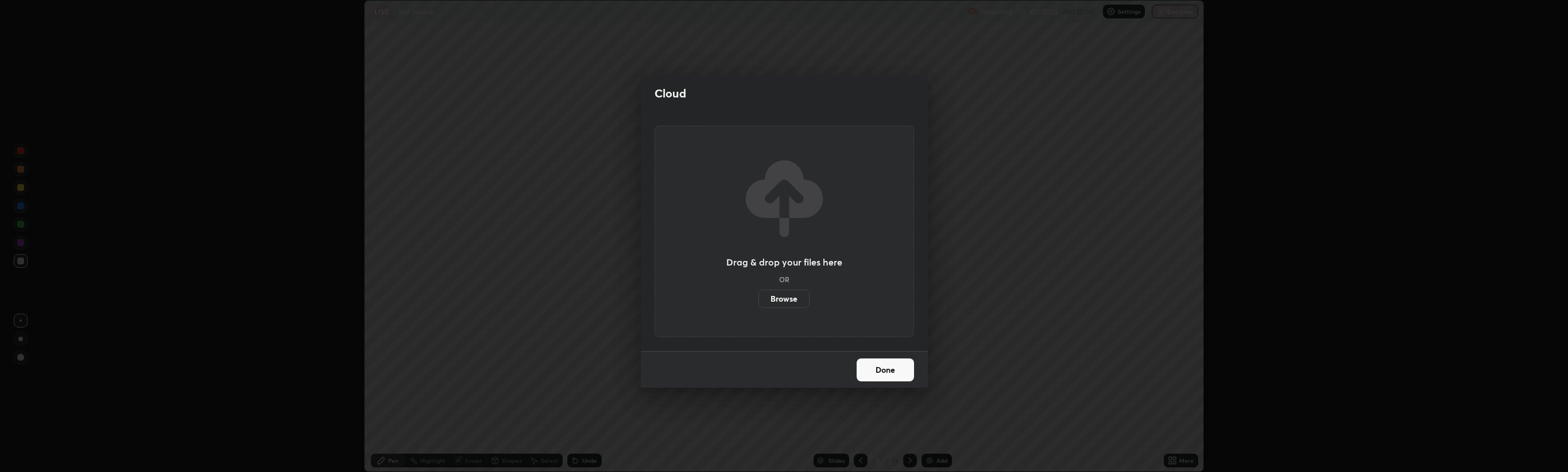
click at [799, 298] on label "Browse" at bounding box center [784, 299] width 51 height 18
click at [758, 298] on input "Browse" at bounding box center [758, 299] width 0 height 18
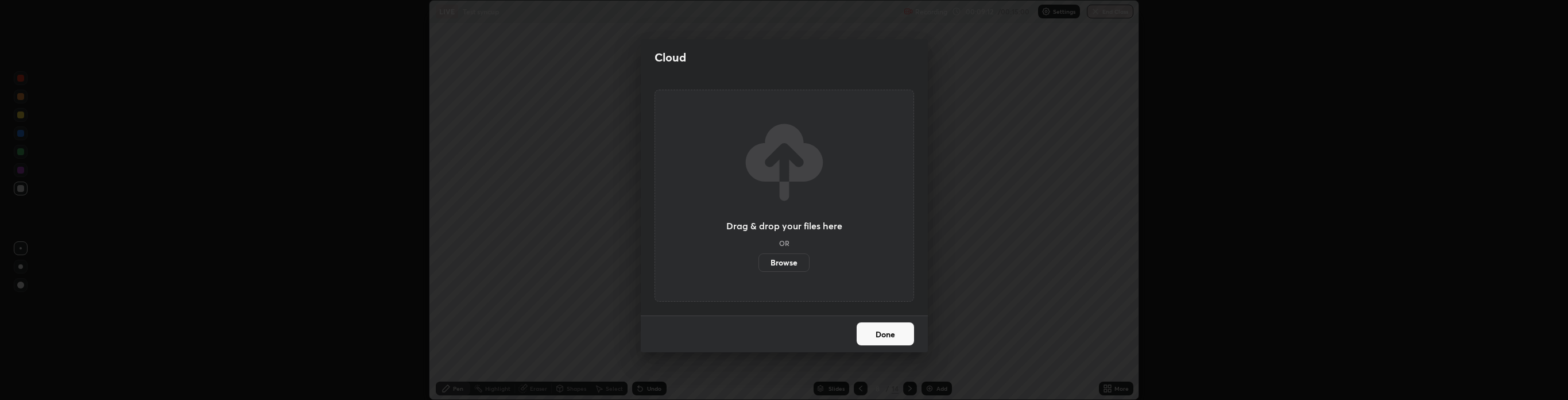
scroll to position [57056, 55839]
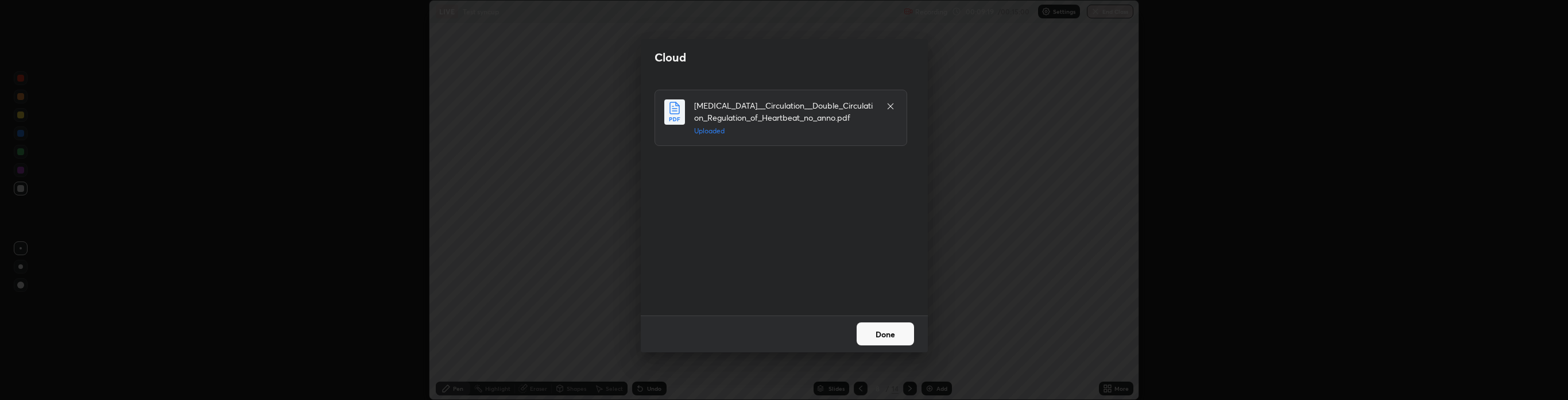
click at [889, 324] on button "Done" at bounding box center [885, 334] width 58 height 23
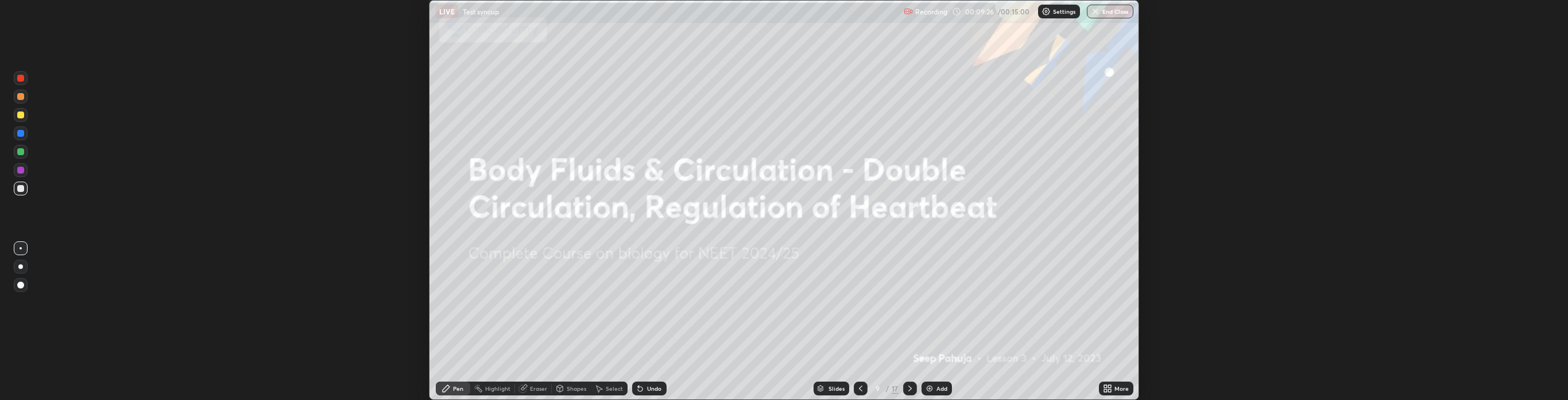
click at [936, 386] on div "Add" at bounding box center [941, 388] width 11 height 6
click at [939, 386] on div "Add" at bounding box center [941, 388] width 11 height 6
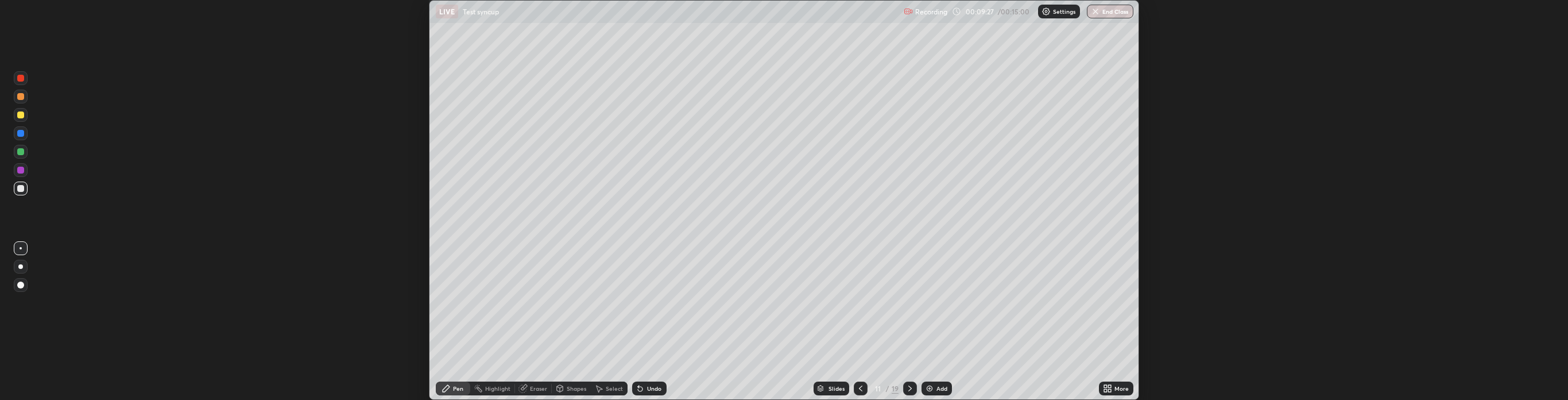
click at [939, 388] on div "Add" at bounding box center [941, 388] width 11 height 6
click at [831, 382] on div "Slides" at bounding box center [831, 388] width 36 height 14
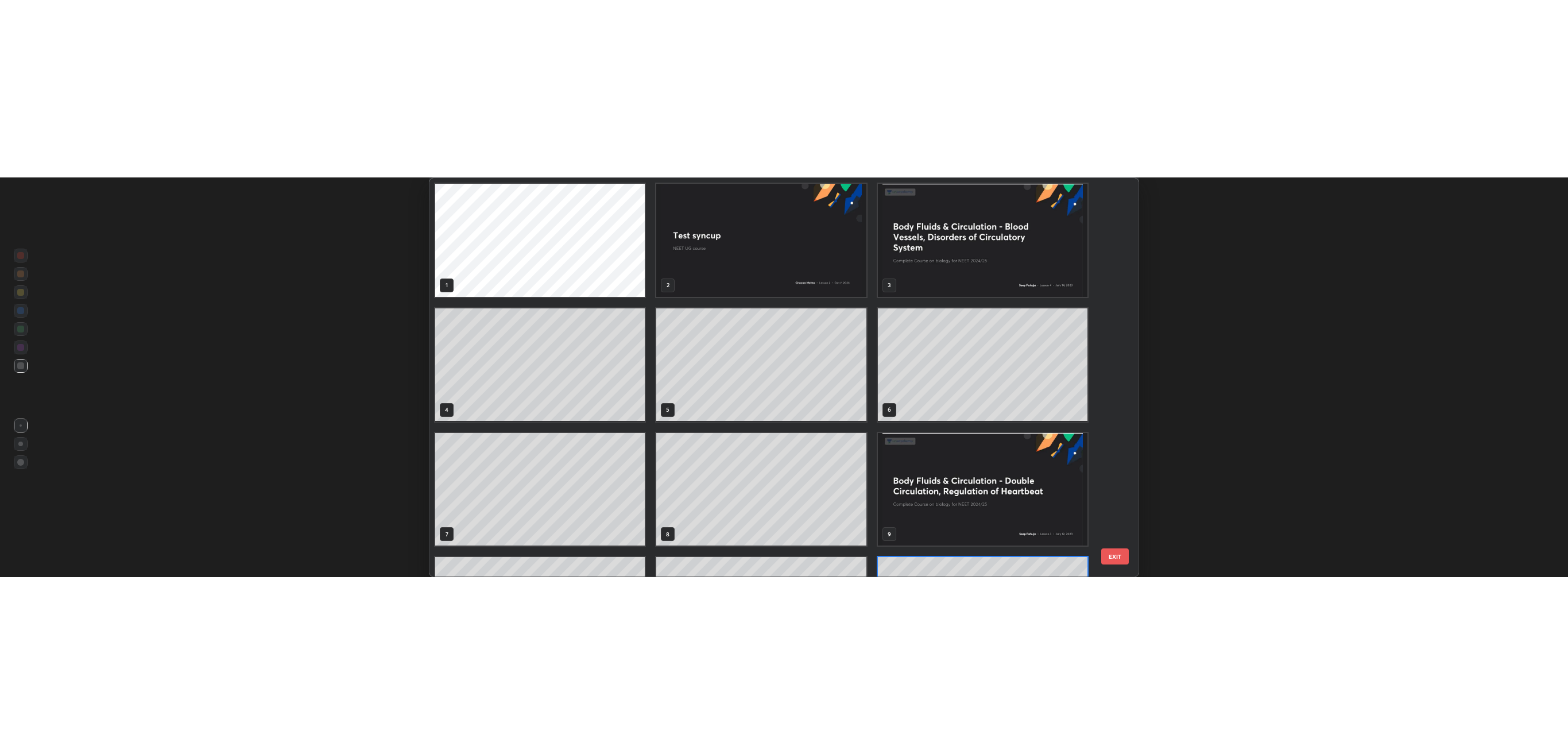
scroll to position [395, 704]
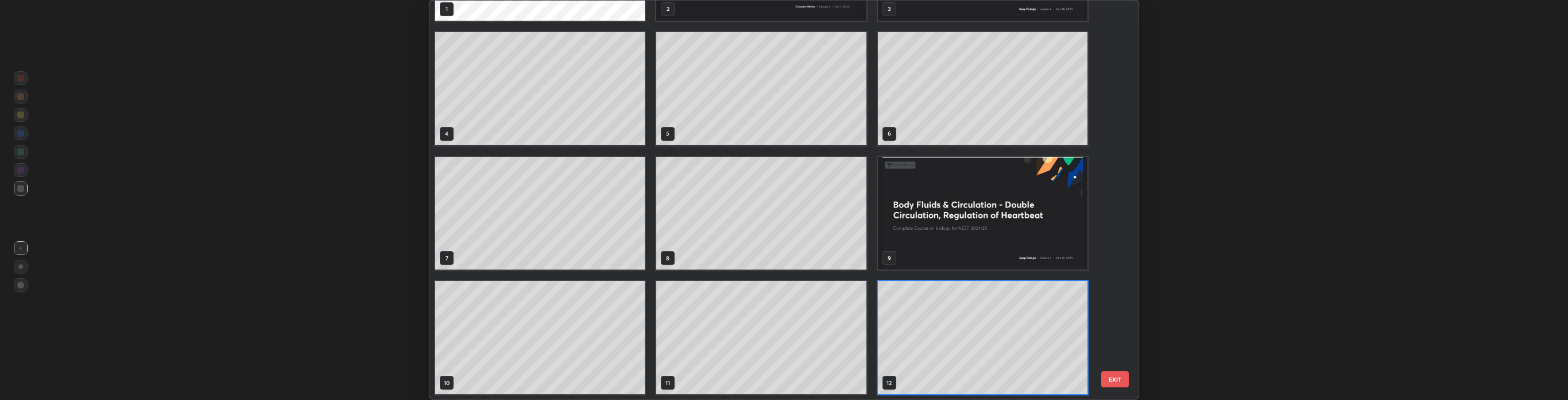
click at [1105, 377] on button "EXIT" at bounding box center [1115, 379] width 28 height 16
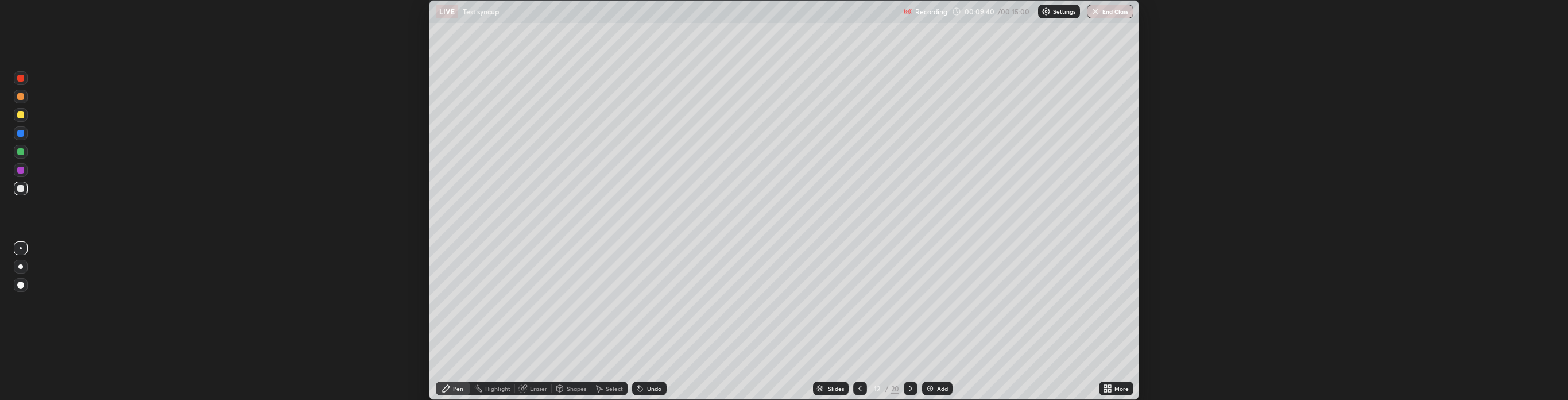
click at [573, 388] on div "Shapes" at bounding box center [576, 388] width 19 height 6
click at [530, 386] on div "Eraser" at bounding box center [539, 388] width 18 height 6
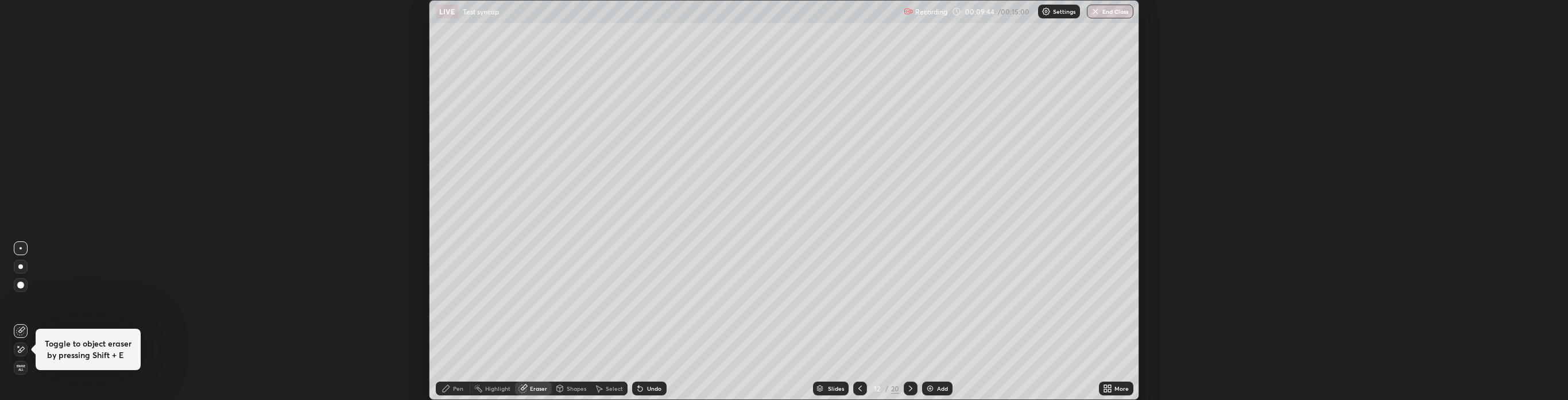
click at [511, 389] on div "Highlight" at bounding box center [493, 388] width 45 height 14
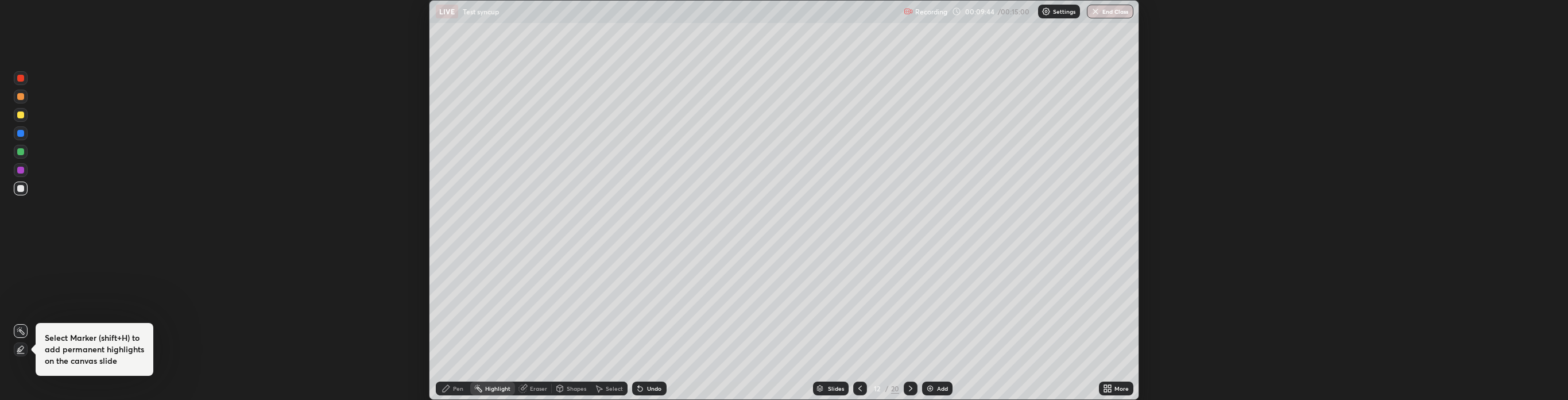
click at [497, 388] on div "Highlight" at bounding box center [498, 388] width 25 height 6
click at [1109, 386] on icon at bounding box center [1109, 386] width 3 height 3
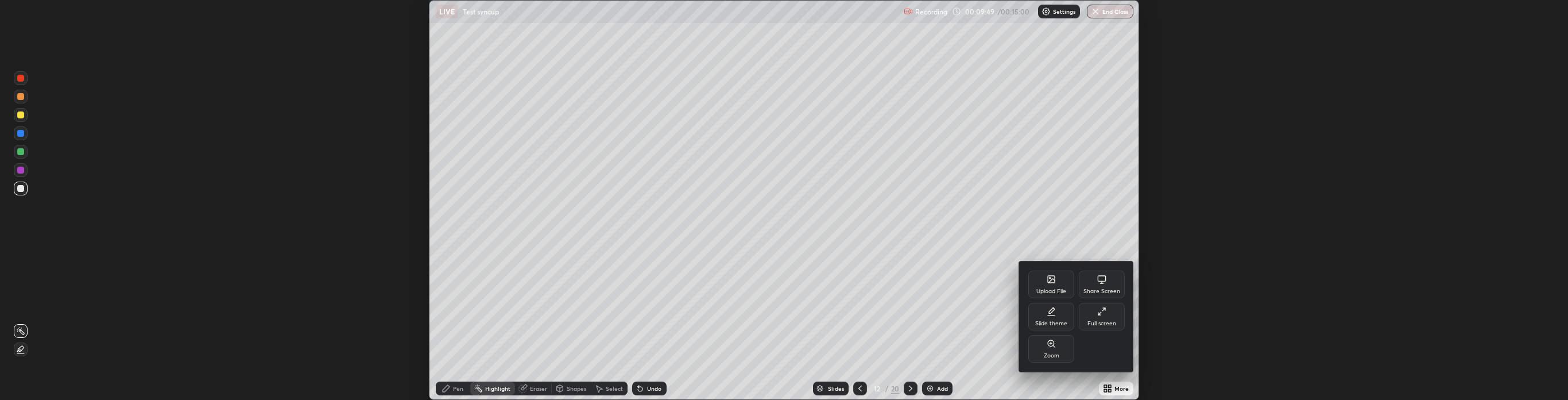
click at [1112, 277] on div "Share Screen" at bounding box center [1101, 284] width 46 height 28
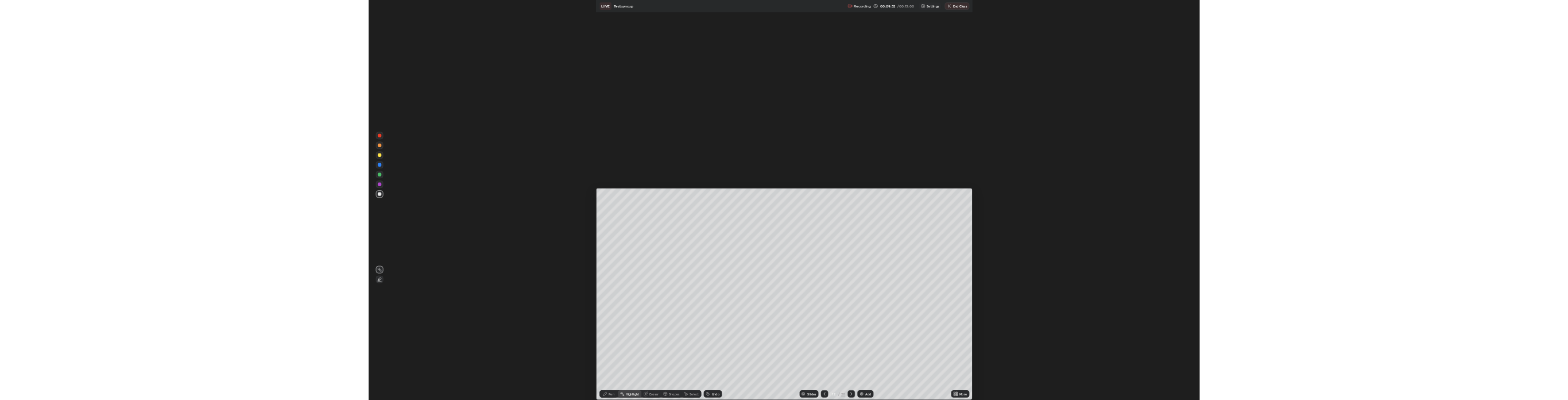
scroll to position [754, 1568]
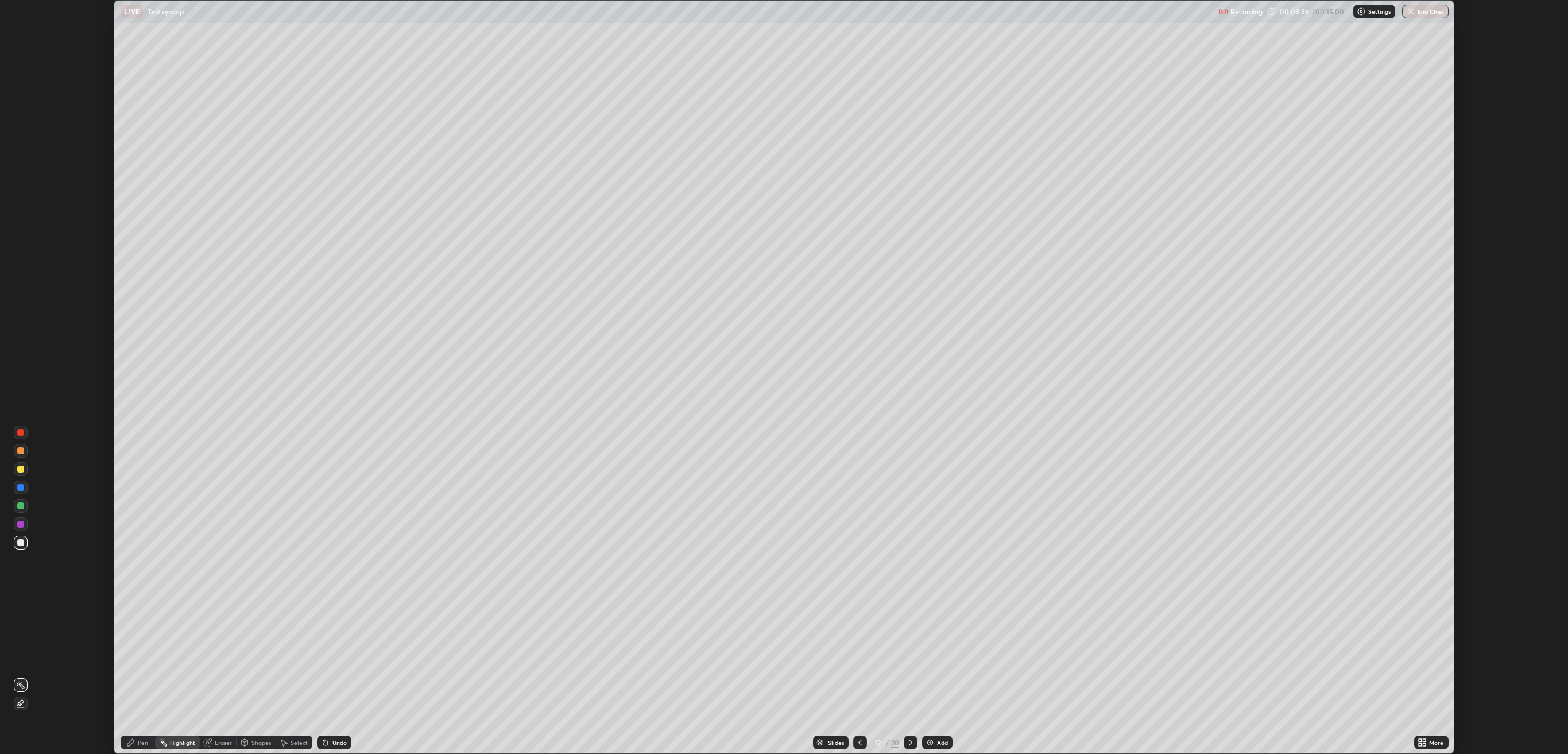
click at [1425, 399] on icon at bounding box center [1424, 740] width 3 height 3
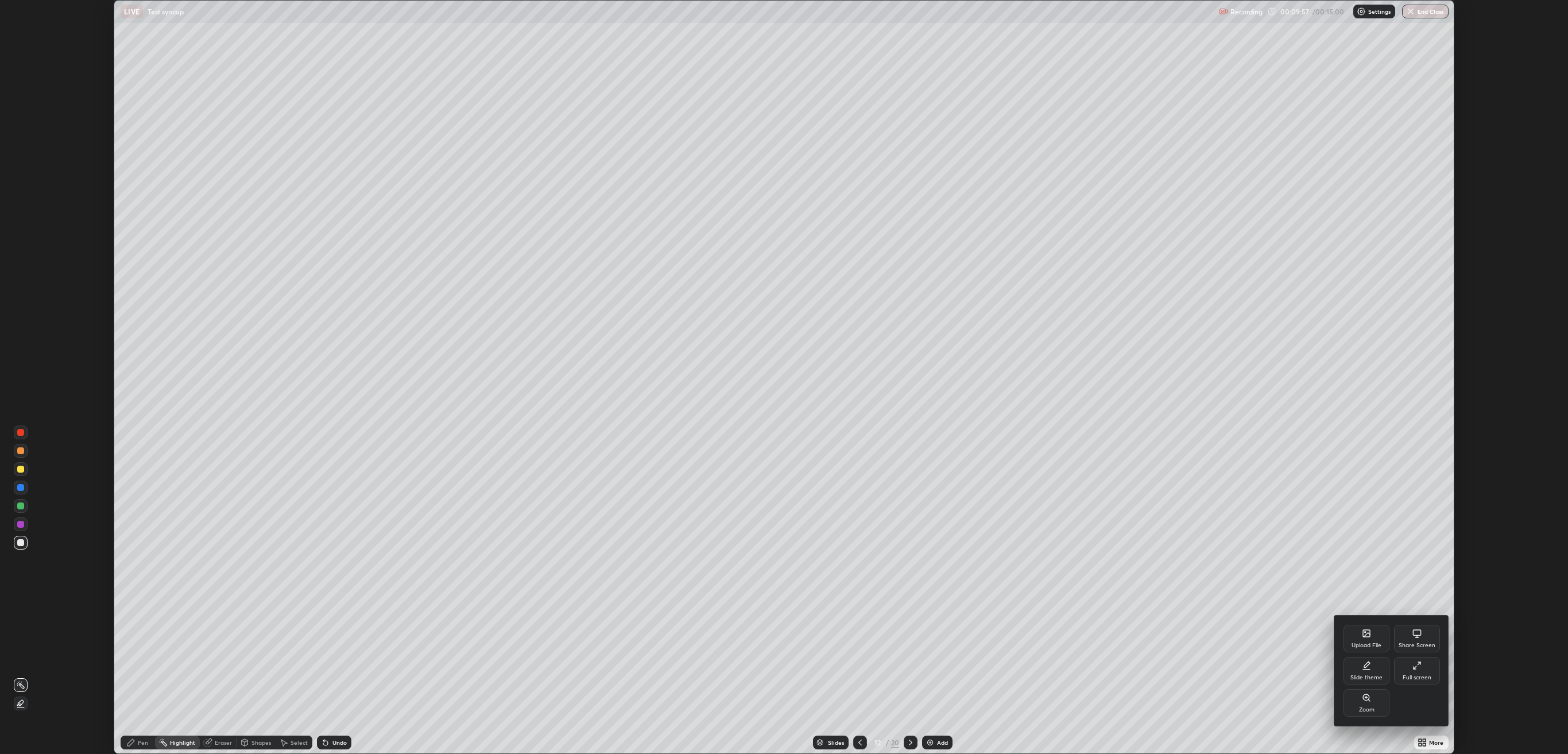
click at [1417, 399] on div "Share Screen" at bounding box center [1417, 645] width 37 height 6
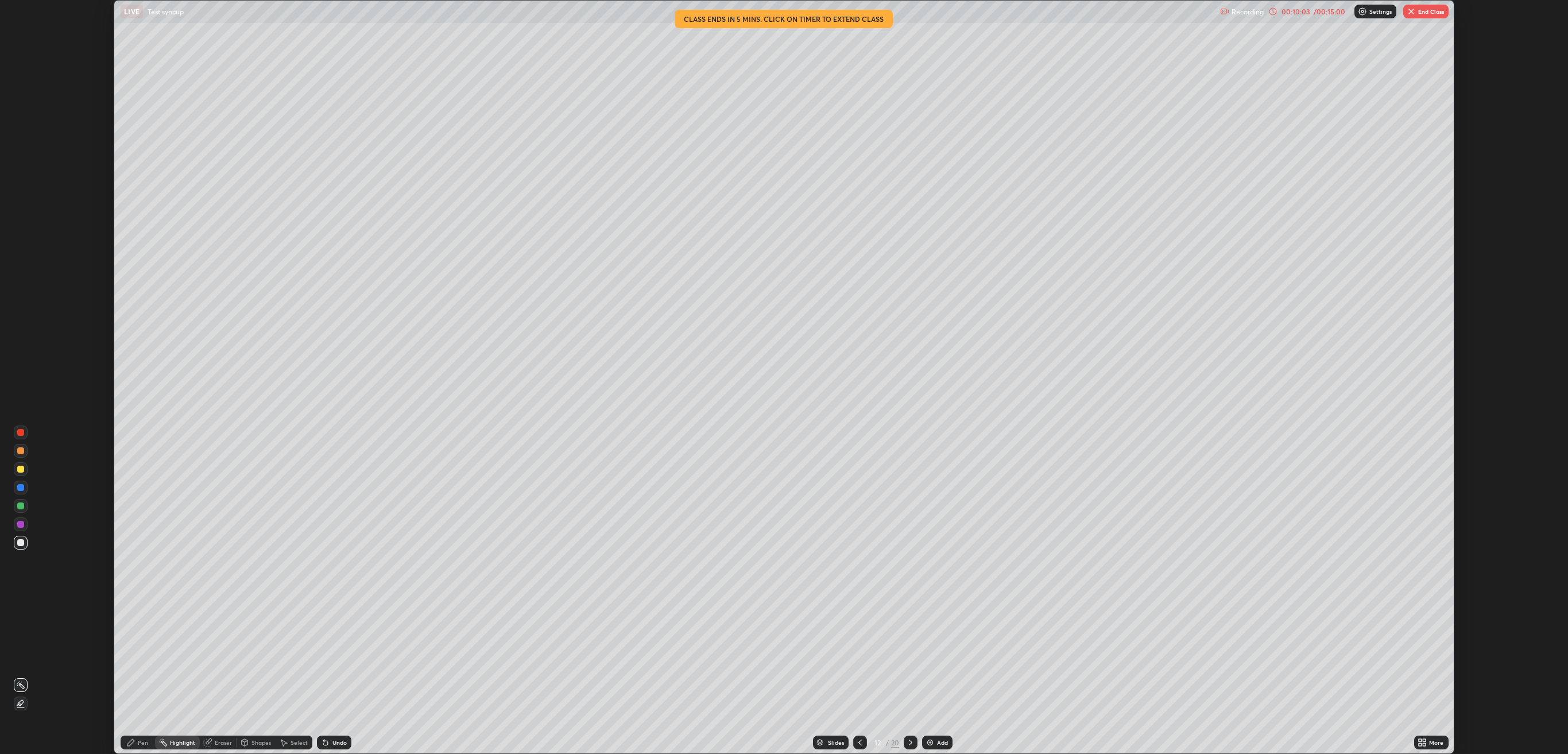
click at [1425, 399] on icon at bounding box center [1424, 740] width 3 height 3
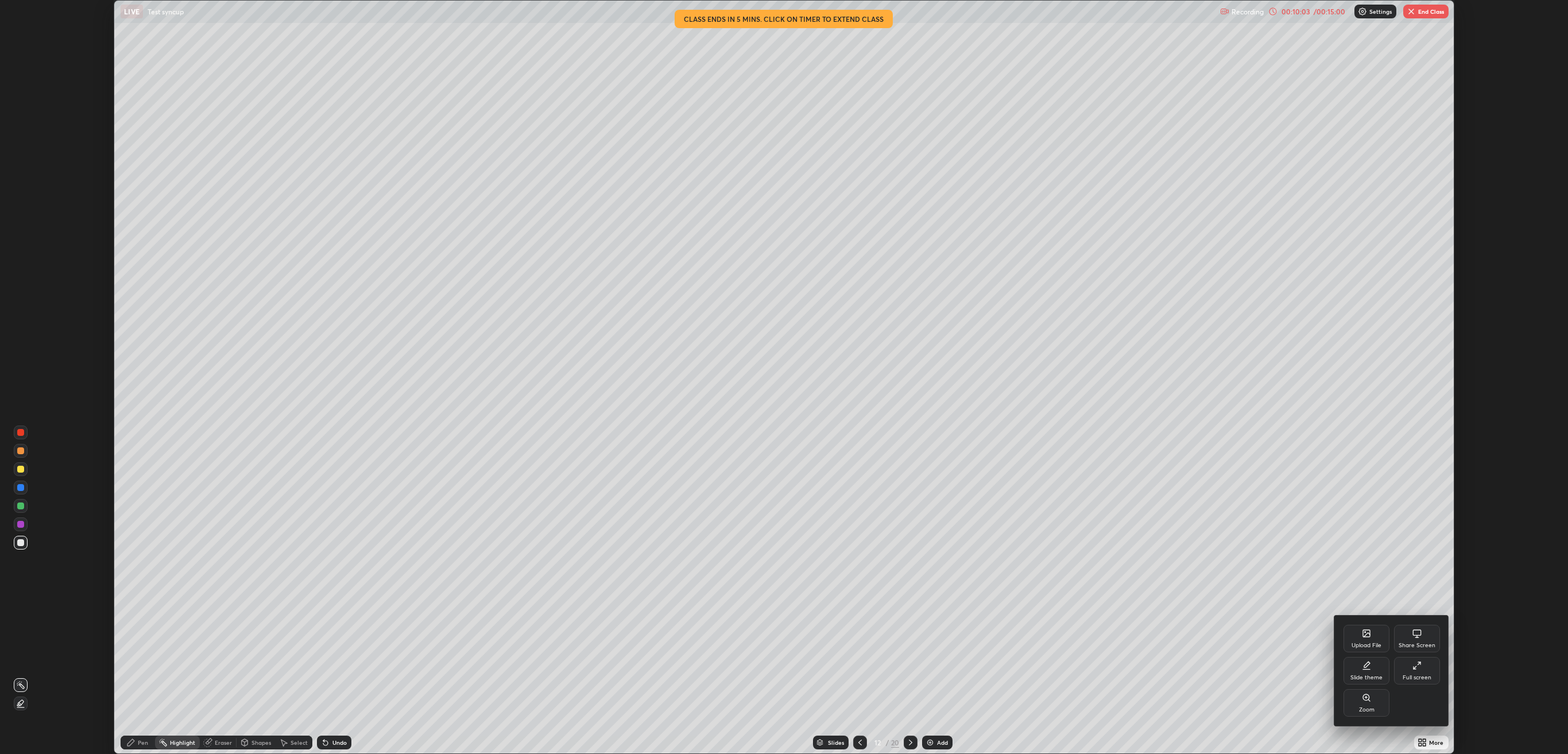
click at [1415, 399] on div "Share Screen" at bounding box center [1417, 645] width 37 height 6
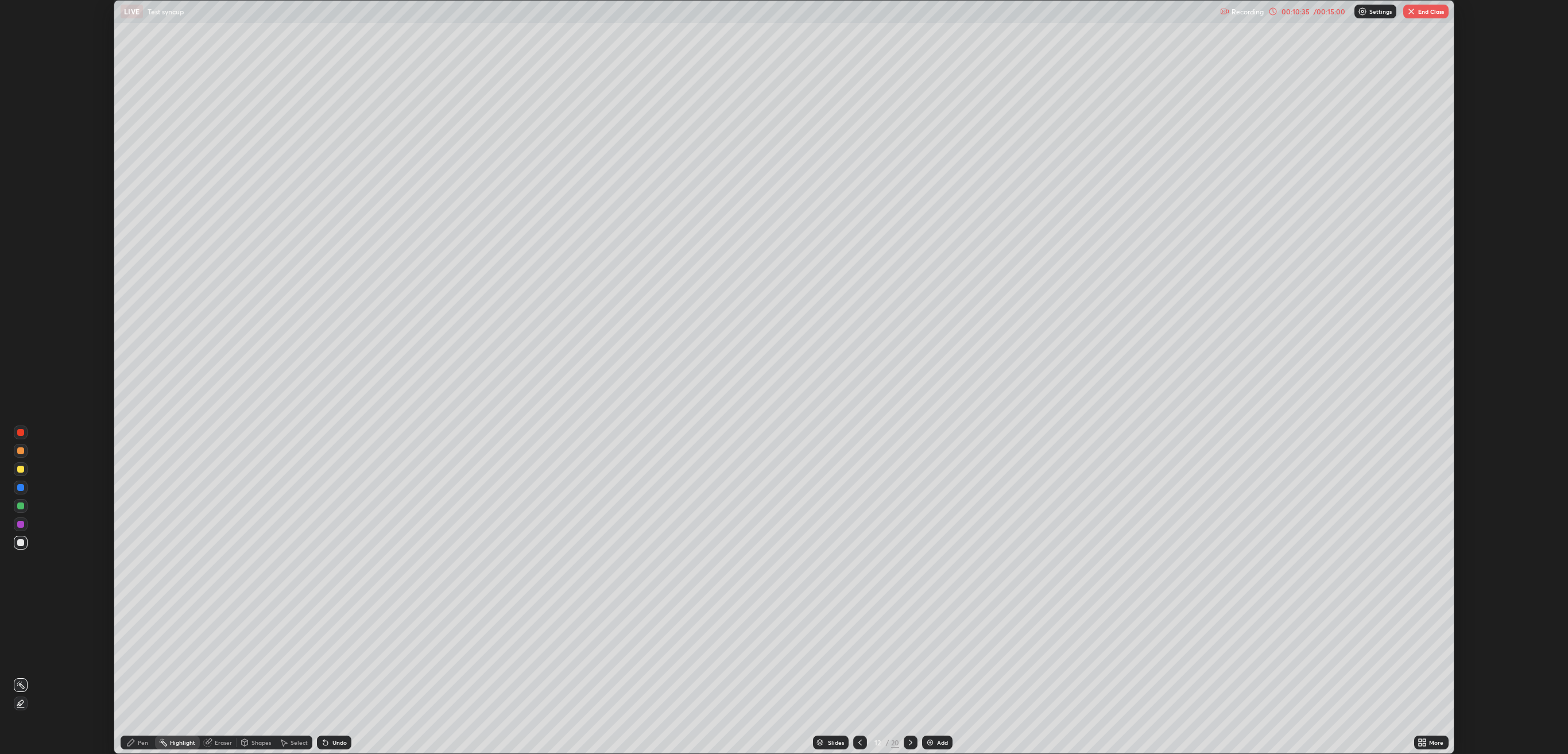
click at [1434, 399] on div "More" at bounding box center [1431, 743] width 34 height 14
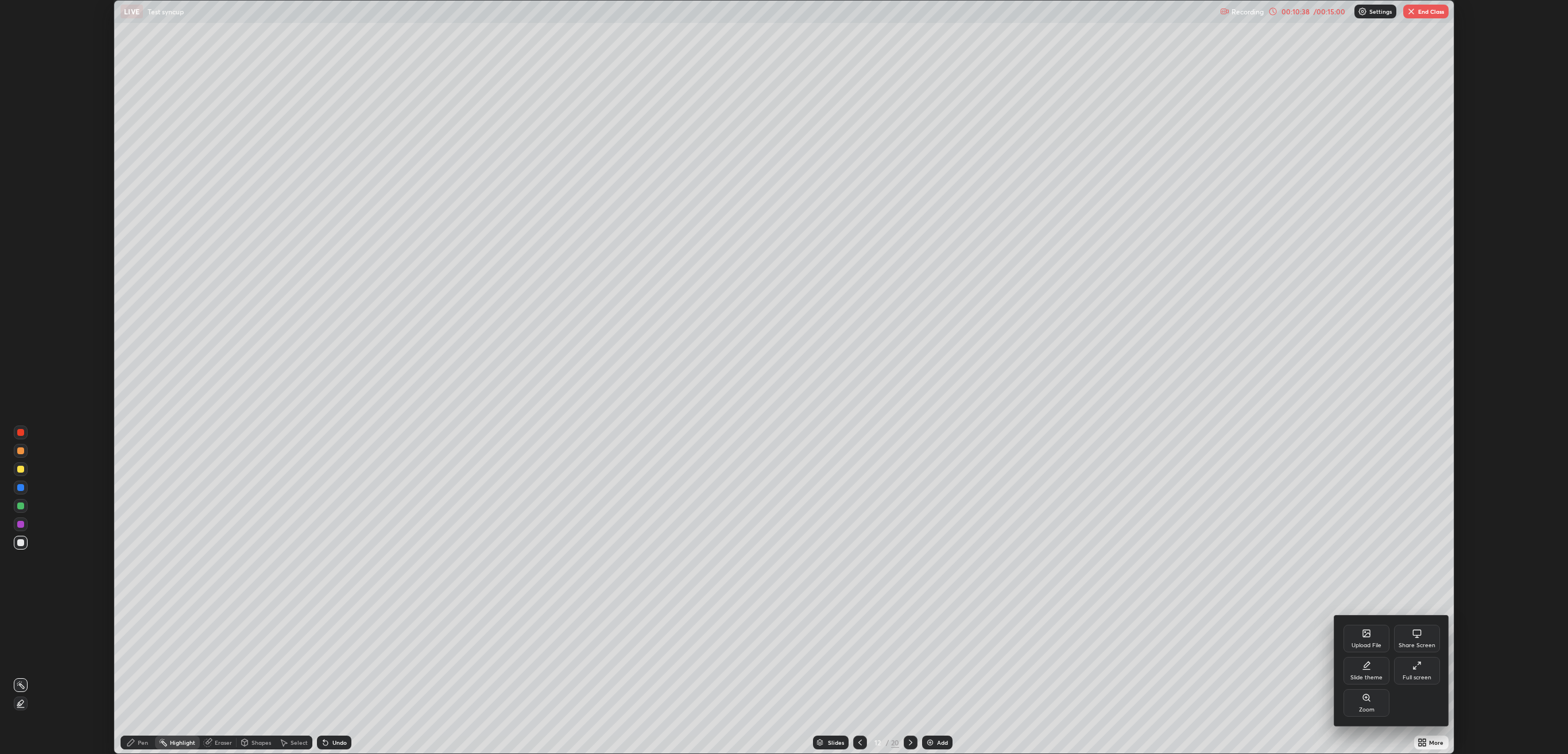
click at [1415, 399] on icon at bounding box center [1417, 633] width 9 height 9
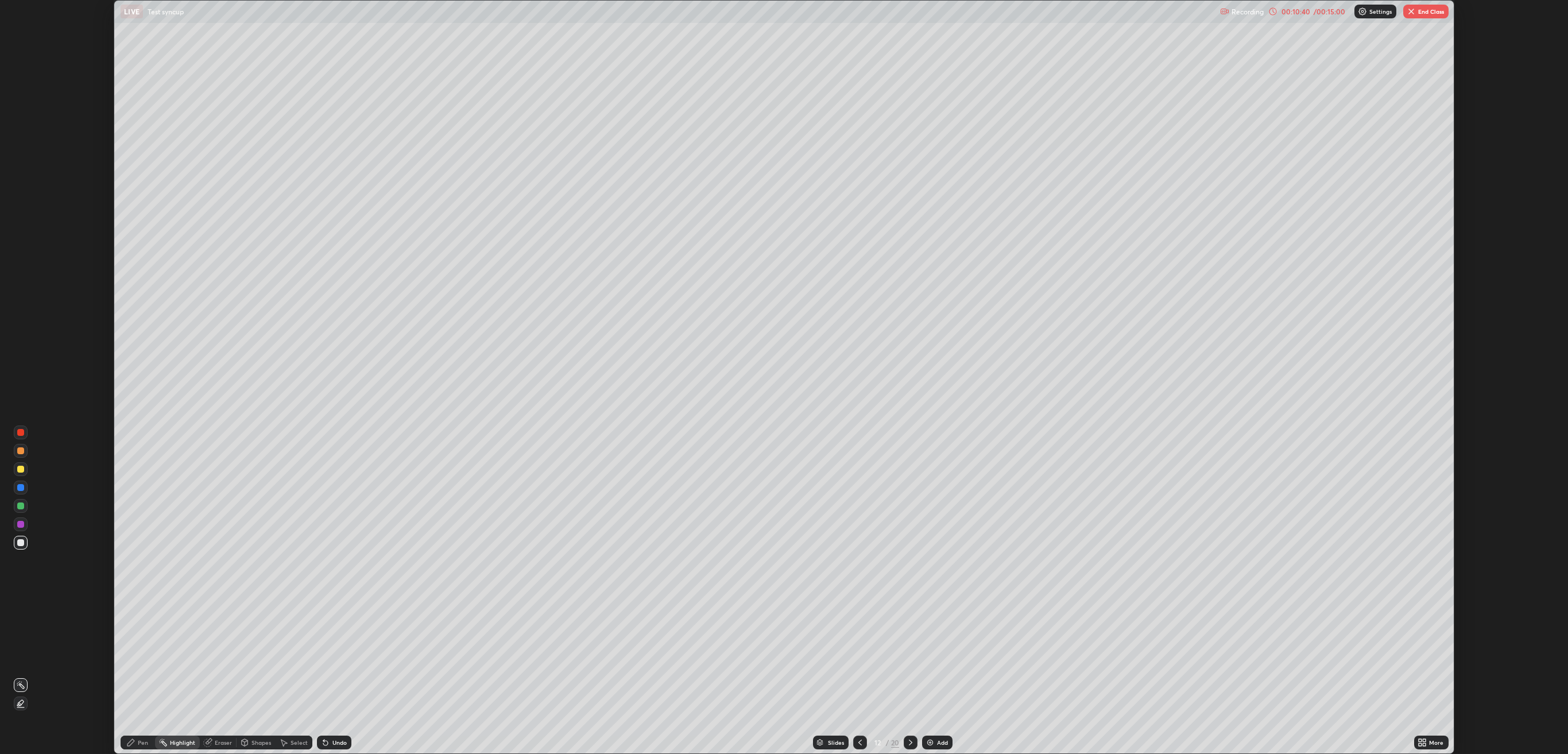
click at [1426, 399] on icon at bounding box center [1424, 740] width 3 height 3
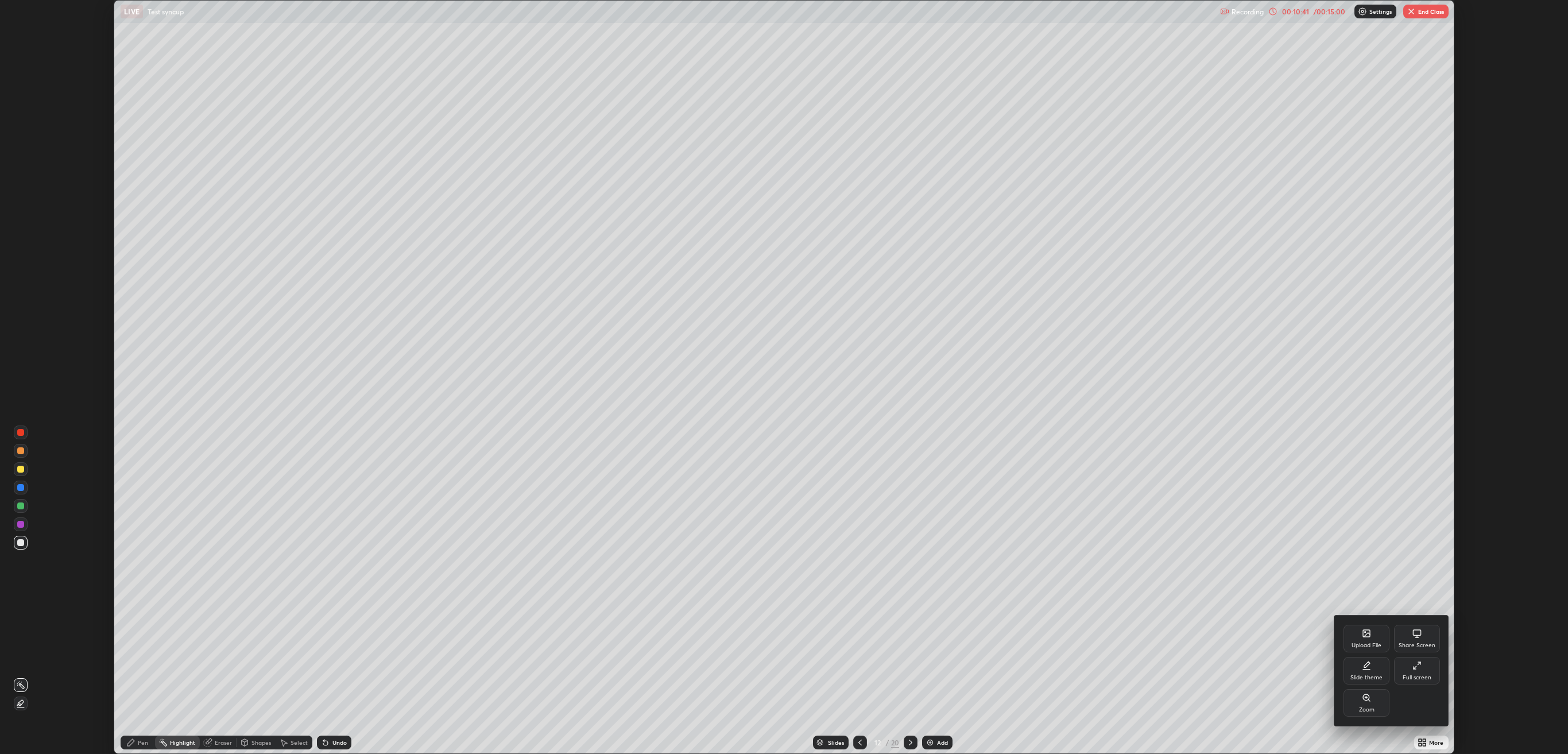
click at [1404, 399] on div "Share Screen" at bounding box center [1417, 639] width 46 height 28
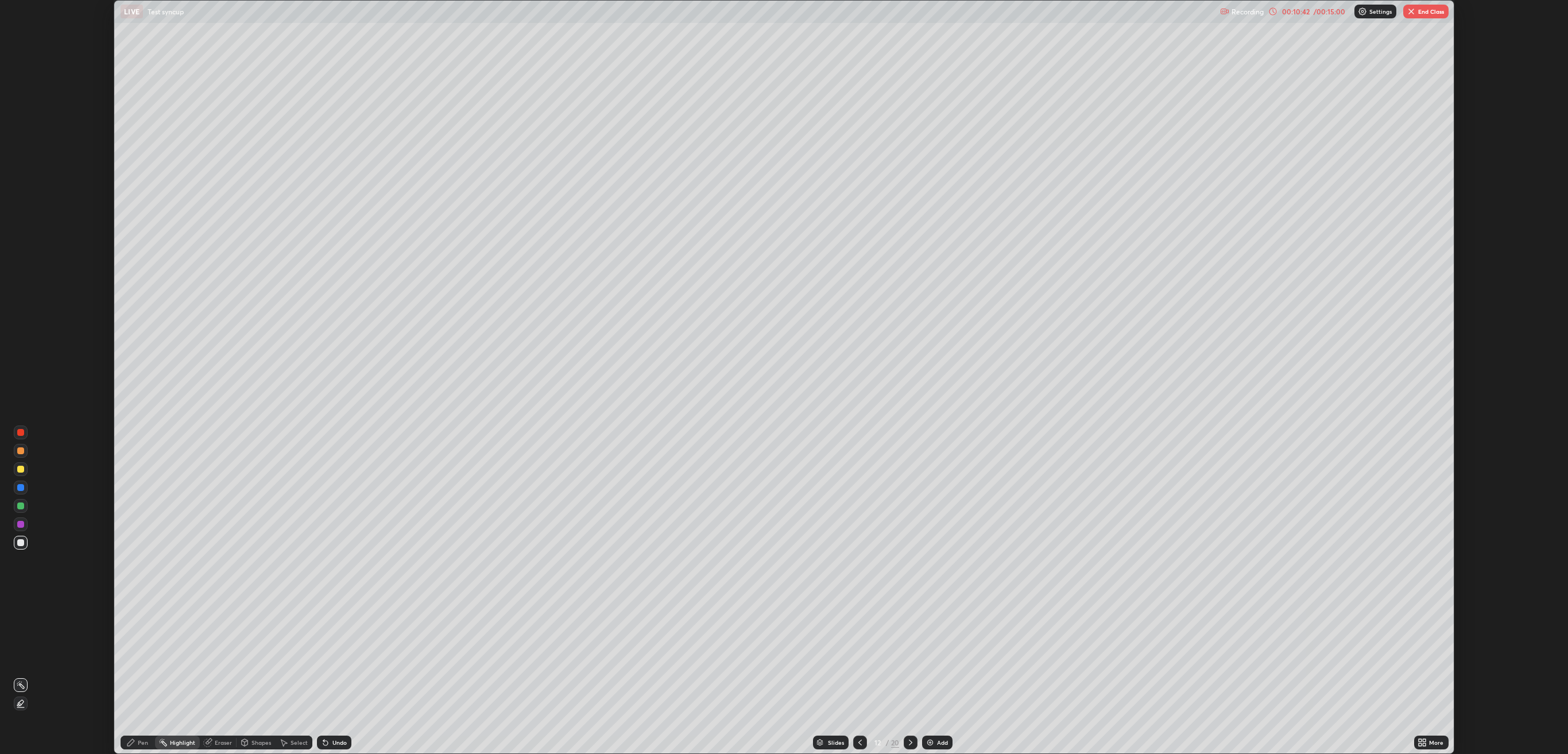
click at [1420, 399] on icon at bounding box center [1420, 740] width 3 height 3
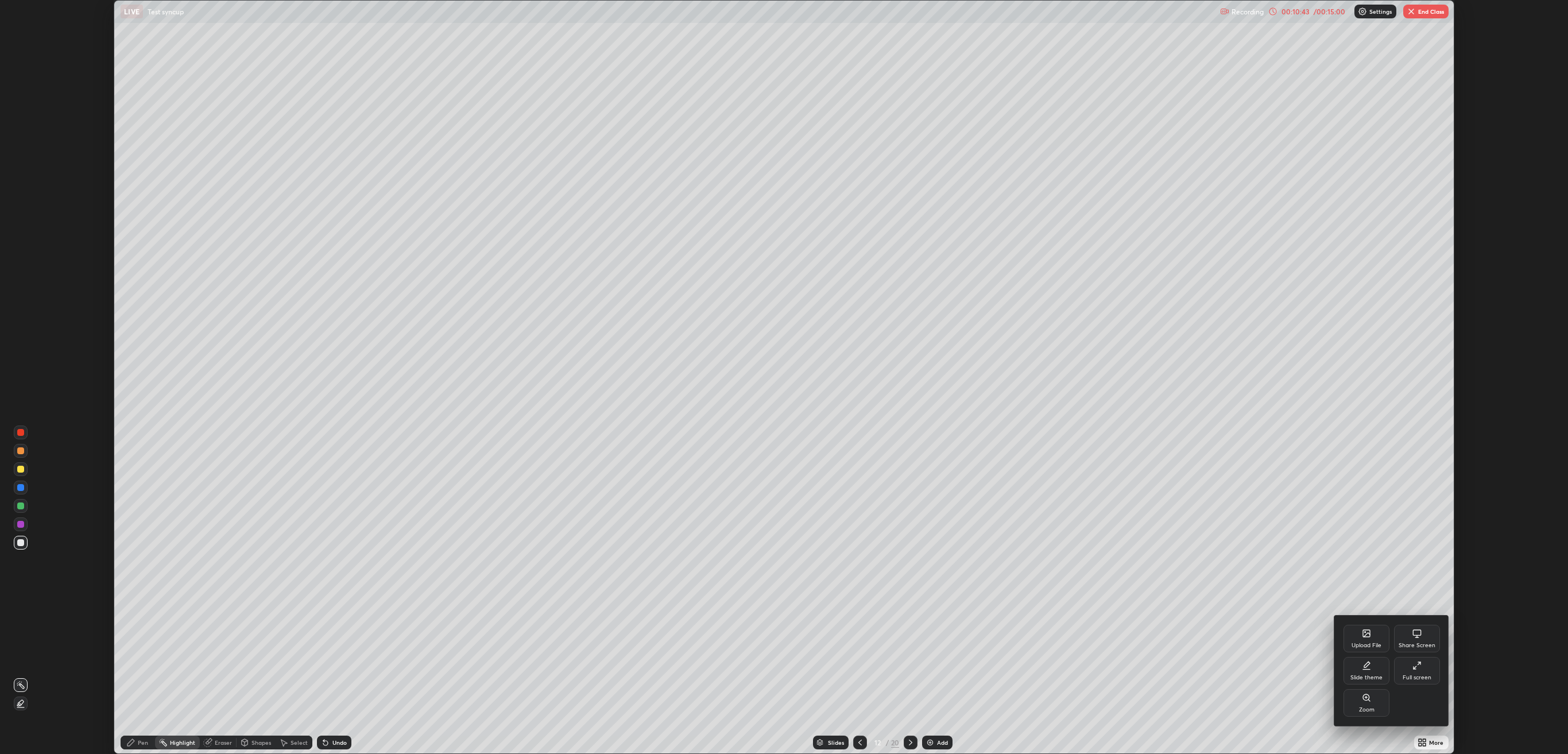
click at [1359, 399] on div "Upload File" at bounding box center [1367, 645] width 30 height 6
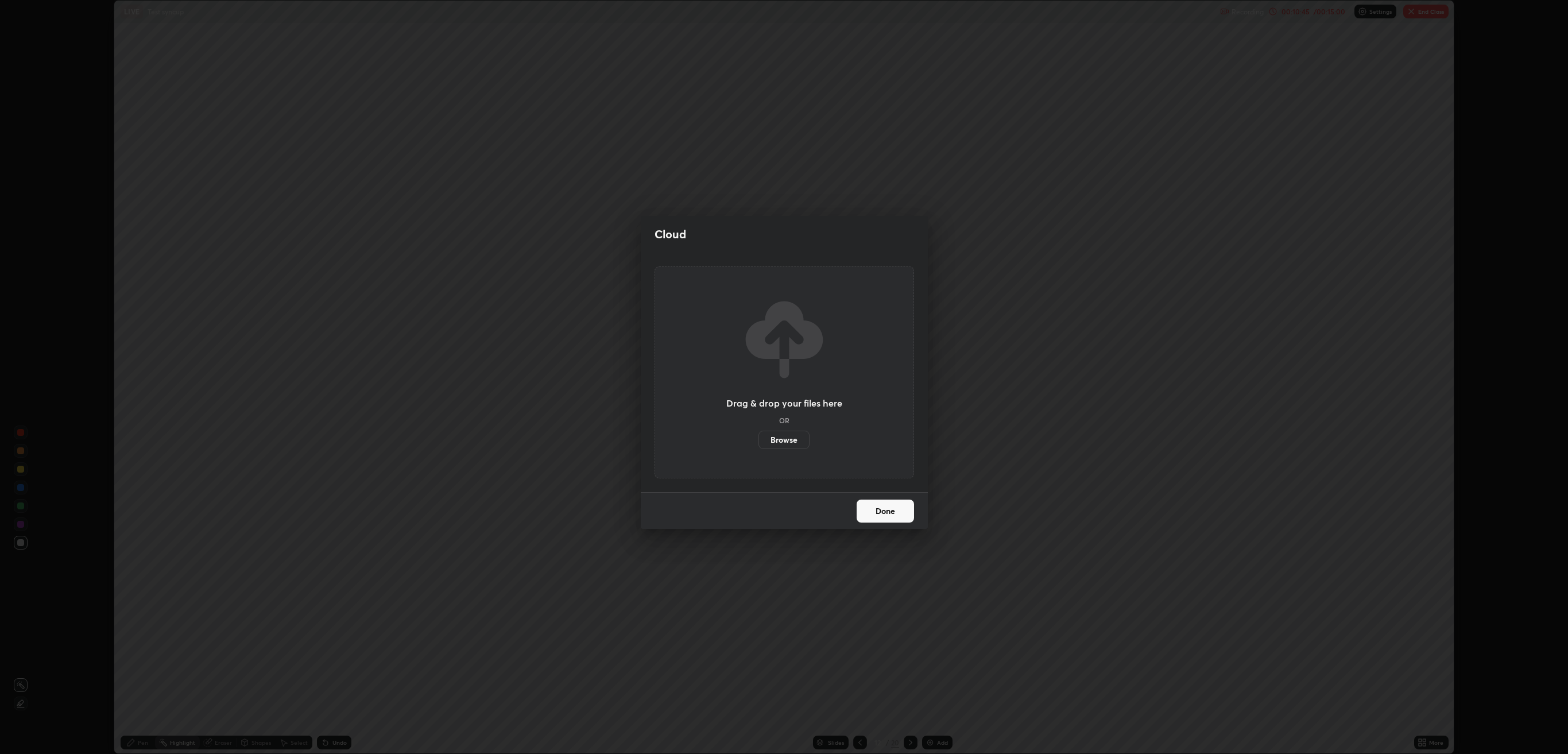
click at [886, 399] on button "Done" at bounding box center [885, 511] width 58 height 23
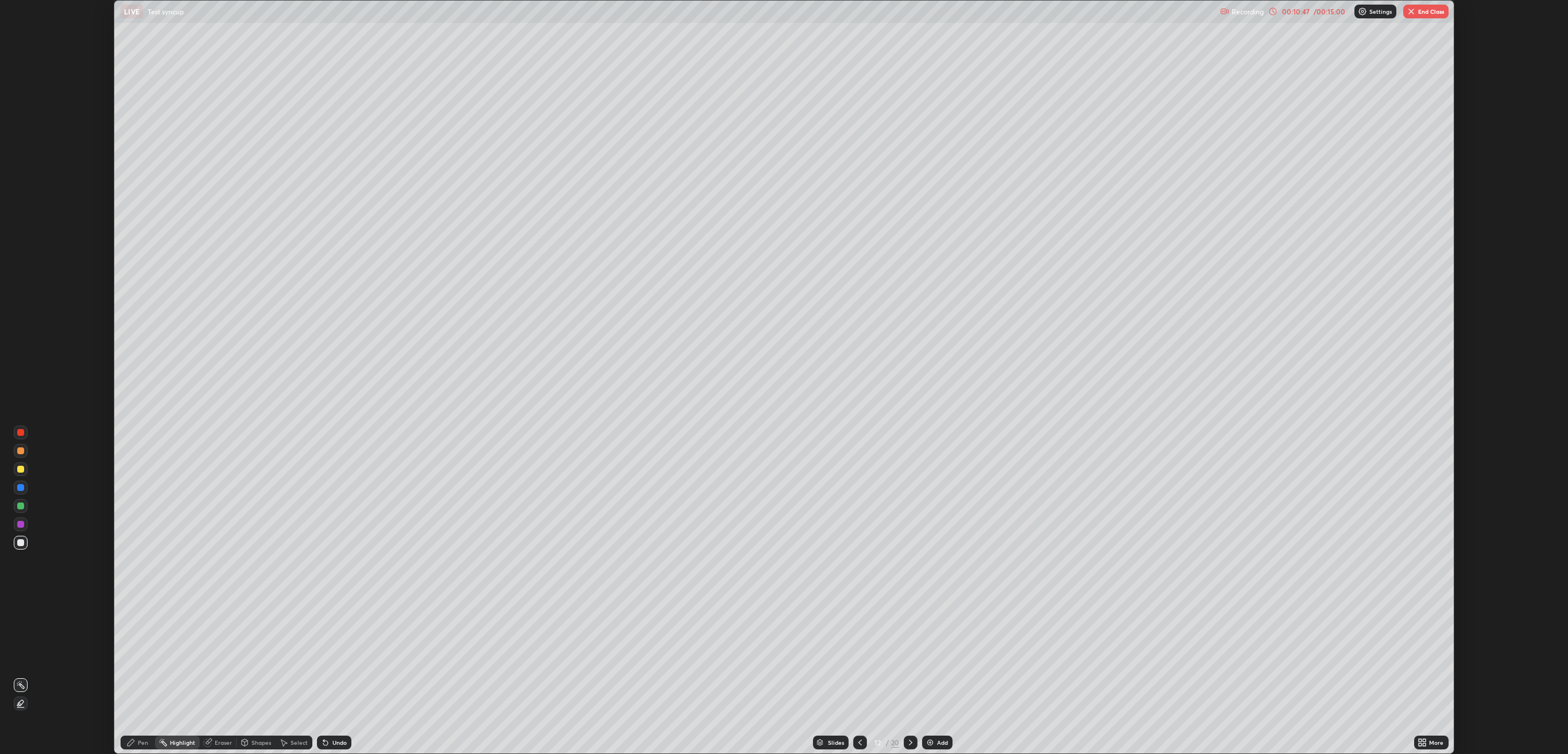
click at [1426, 399] on icon at bounding box center [1424, 740] width 3 height 3
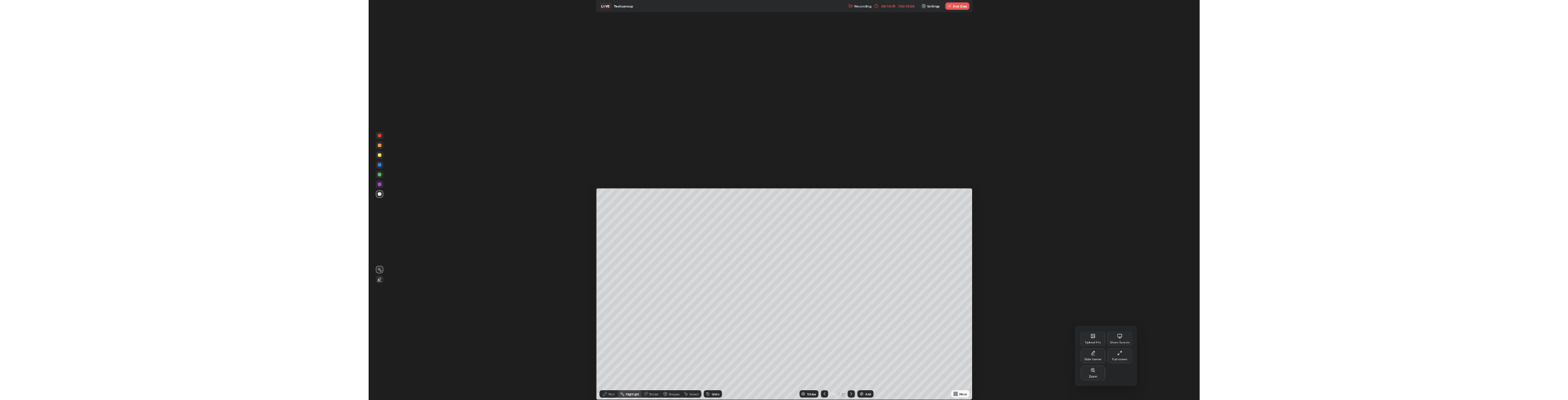
scroll to position [57056, 55839]
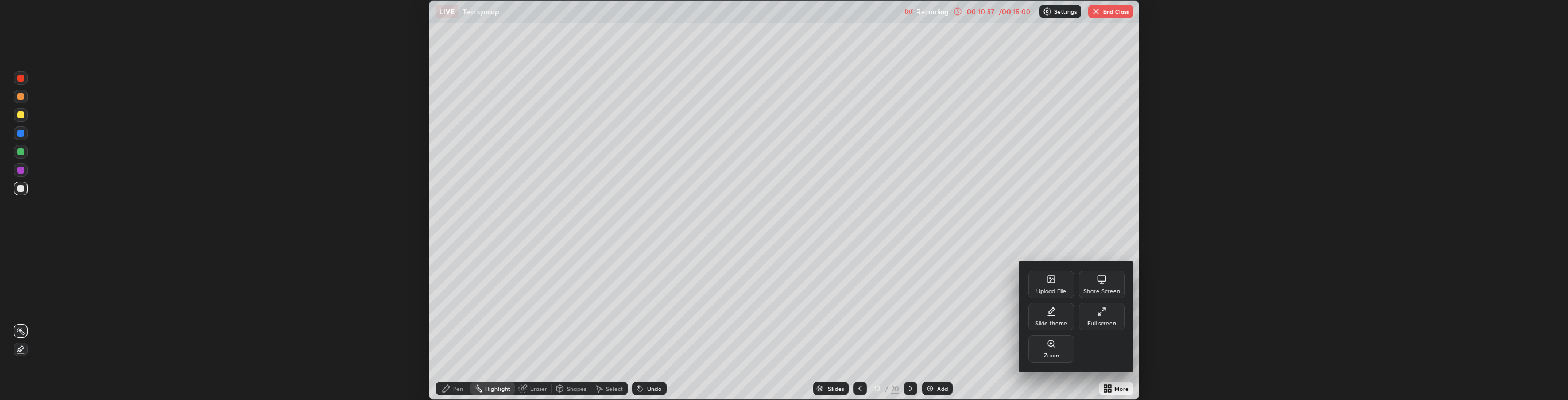
click at [1101, 285] on div "Share Screen" at bounding box center [1101, 284] width 46 height 28
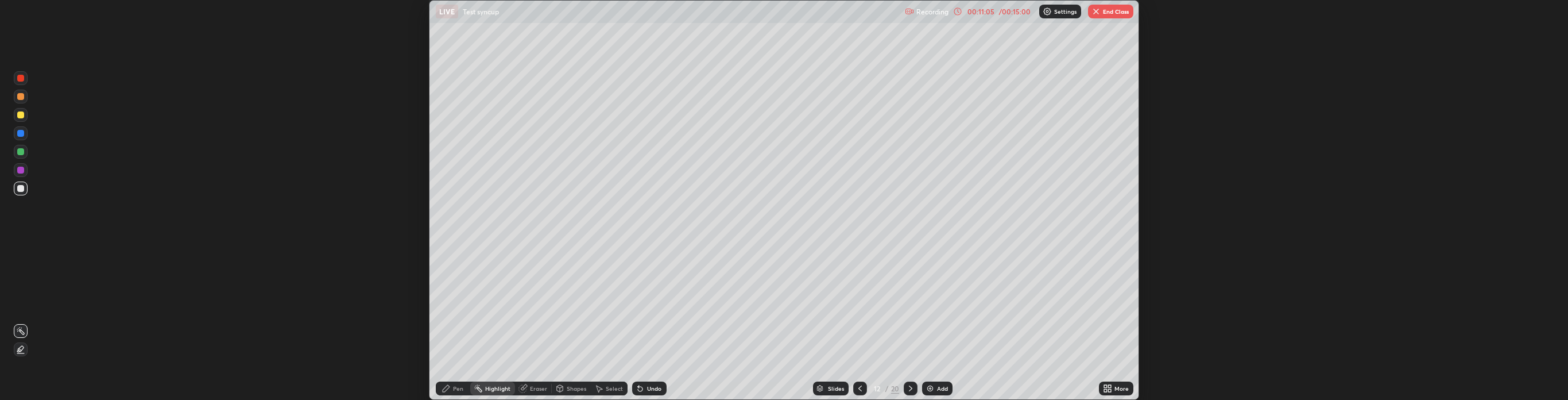
click at [1125, 384] on div "More" at bounding box center [1116, 388] width 34 height 14
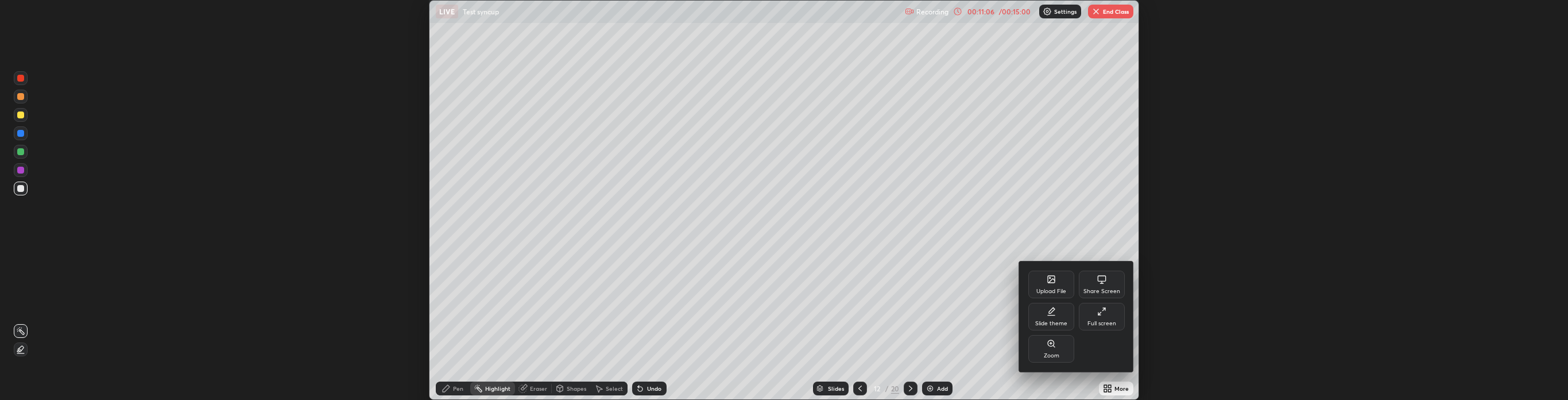
click at [1107, 280] on div "Share Screen" at bounding box center [1101, 284] width 46 height 28
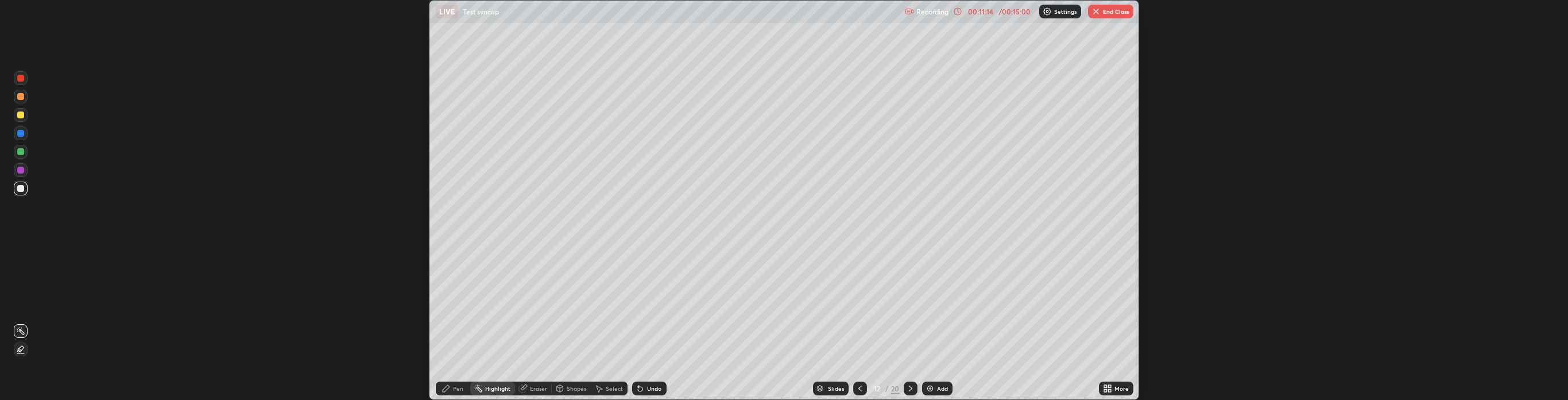
click at [1118, 389] on div "More" at bounding box center [1121, 388] width 14 height 6
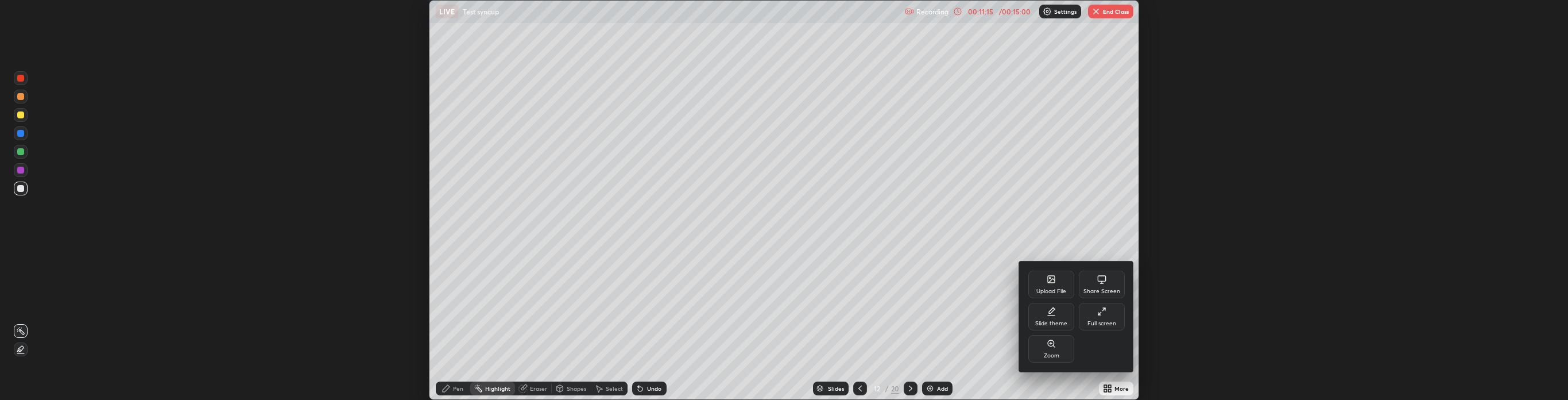
click at [1101, 284] on icon at bounding box center [1101, 282] width 1 height 3
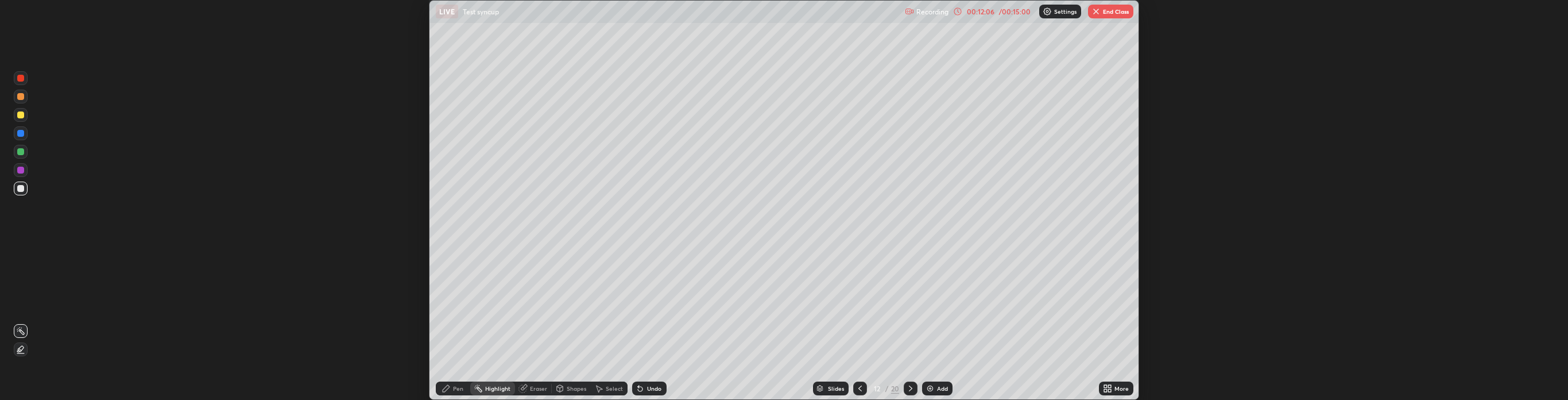
click at [1118, 382] on div "More" at bounding box center [1116, 388] width 34 height 14
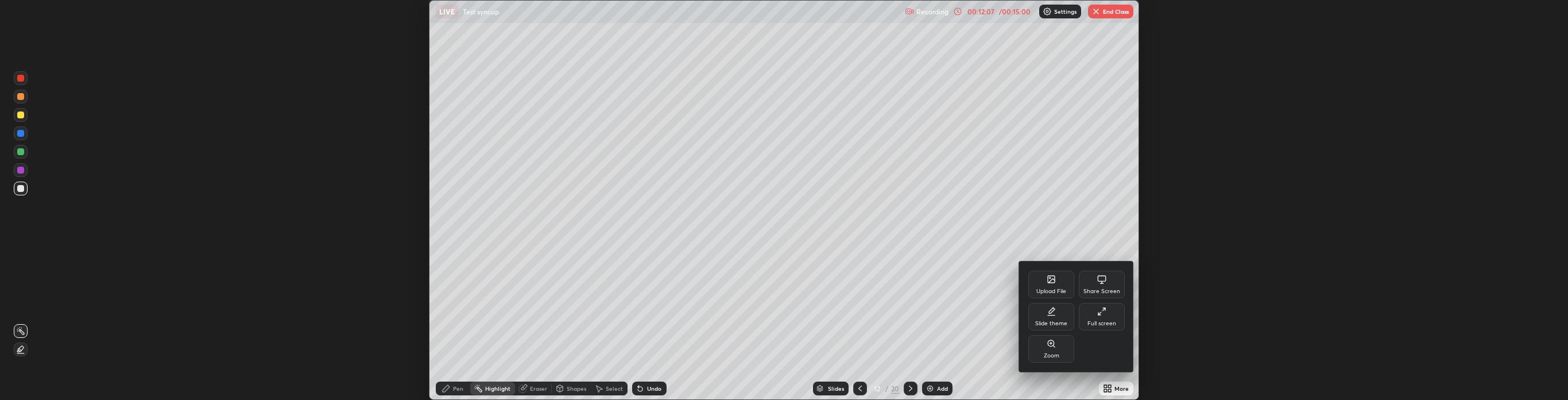
click at [1116, 210] on div at bounding box center [784, 200] width 1568 height 400
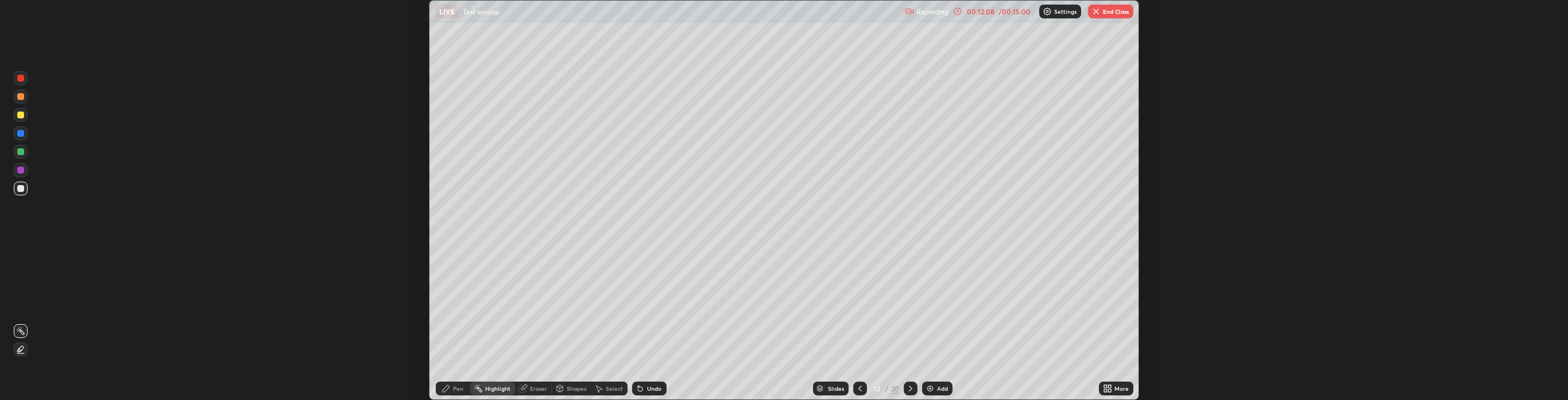
click at [1113, 8] on button "End Class" at bounding box center [1110, 11] width 46 height 14
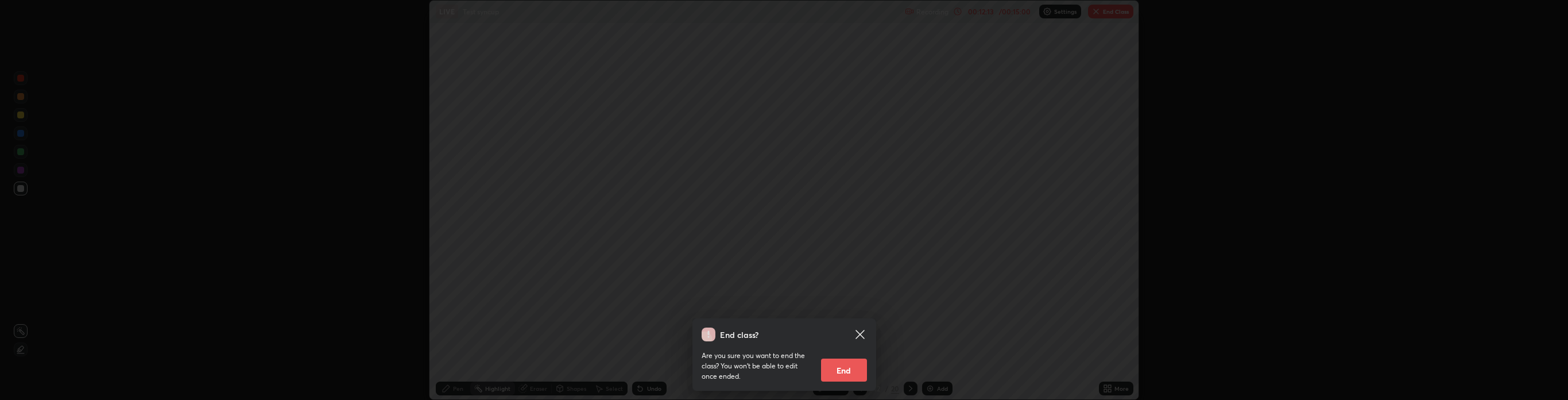
click at [844, 367] on button "End" at bounding box center [844, 370] width 46 height 23
